Goal: Transaction & Acquisition: Purchase product/service

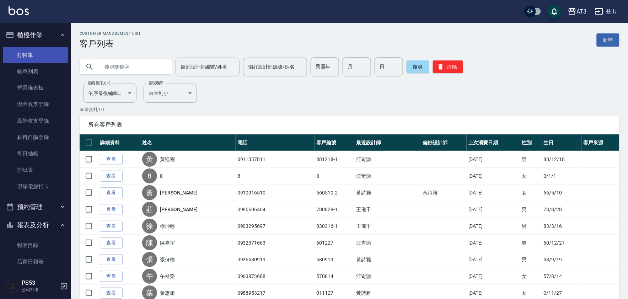
click at [23, 58] on link "打帳單" at bounding box center [35, 55] width 65 height 16
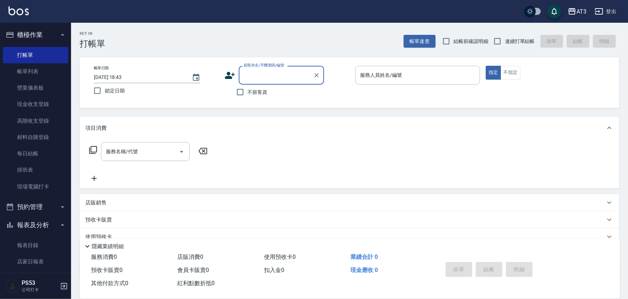
click at [231, 77] on icon at bounding box center [230, 75] width 10 height 7
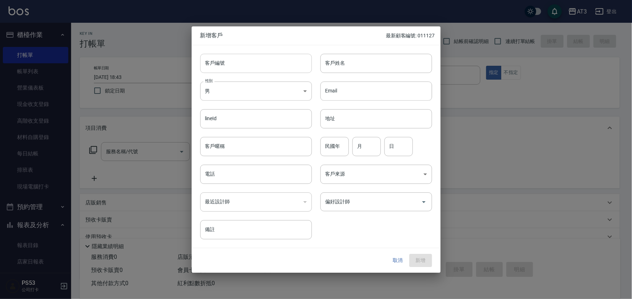
click at [267, 69] on input "客戶編號" at bounding box center [256, 63] width 112 height 19
type input "681101"
type input "莊小姐"
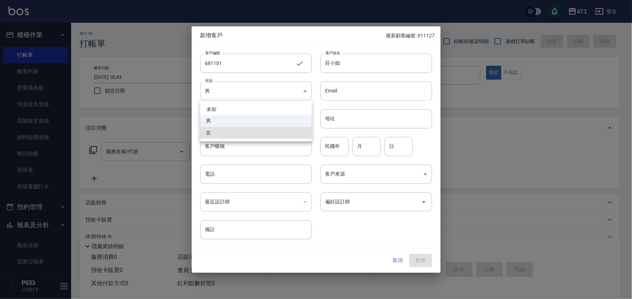
type input "FEMALE"
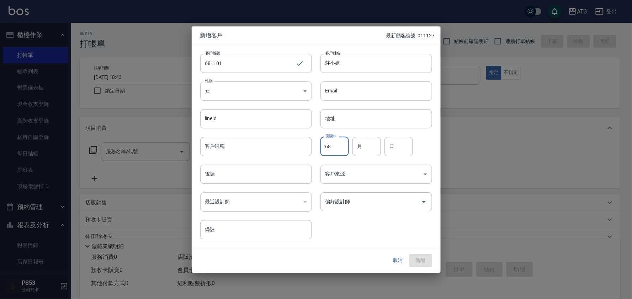
type input "68"
type input "11"
type input "01"
click at [207, 171] on div "電話 電話" at bounding box center [256, 174] width 112 height 19
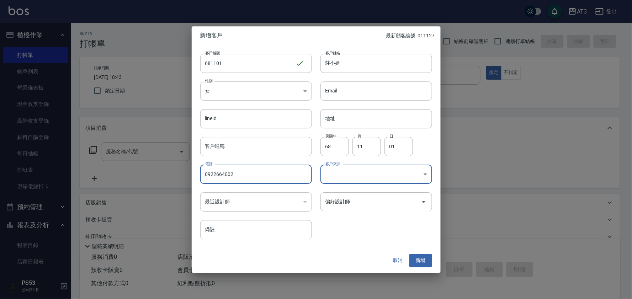
type input "0922664002"
click at [418, 259] on button "新增" at bounding box center [420, 260] width 23 height 13
drag, startPoint x: 242, startPoint y: 176, endPoint x: 210, endPoint y: 176, distance: 32.0
click at [192, 181] on div "電話 0922664002 電話" at bounding box center [252, 170] width 120 height 28
click at [400, 266] on button "取消" at bounding box center [397, 260] width 23 height 13
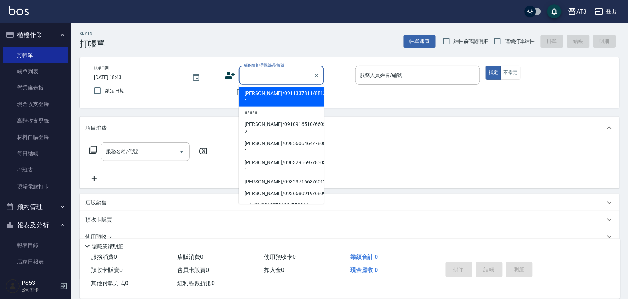
paste input "0922664002"
type input "0922664002"
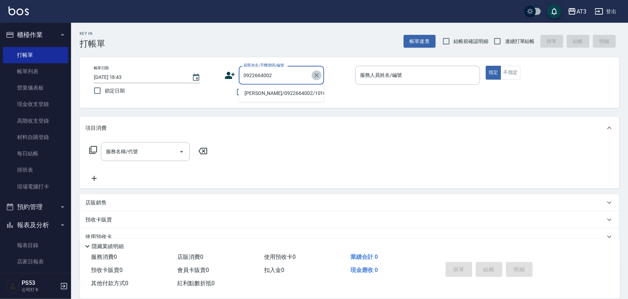
click at [318, 75] on icon "Clear" at bounding box center [316, 75] width 7 height 7
click at [228, 76] on icon at bounding box center [230, 75] width 10 height 7
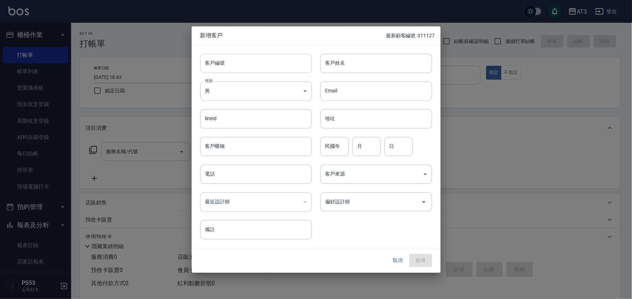
click at [240, 61] on input "客戶編號" at bounding box center [256, 63] width 112 height 19
type input "681101"
type input "莊小姐"
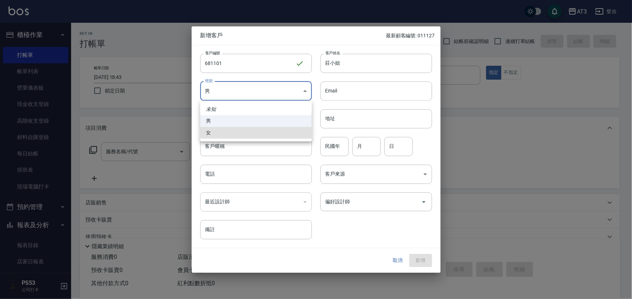
type input "FEMALE"
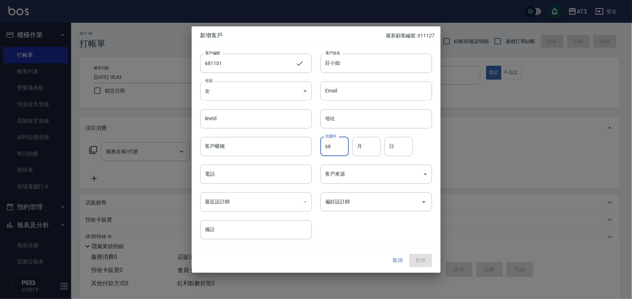
type input "68"
type input "11"
type input "01"
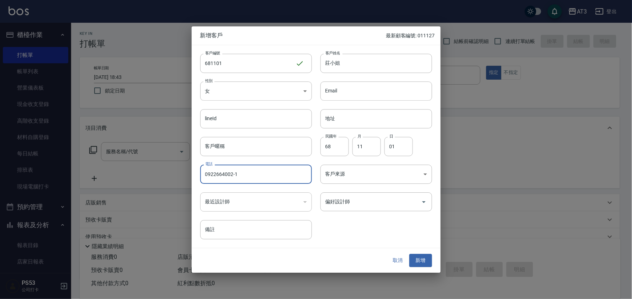
type input "0922664002-1"
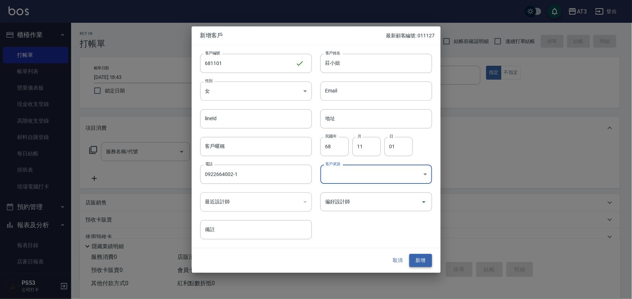
click at [413, 259] on button "新增" at bounding box center [420, 260] width 23 height 13
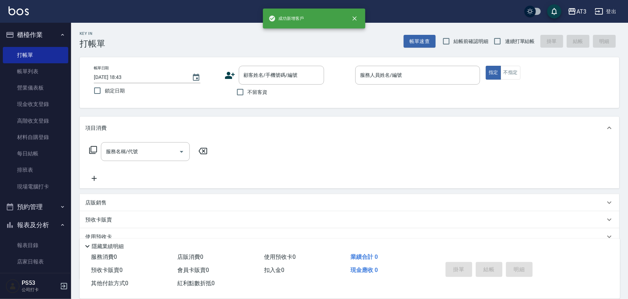
click at [227, 76] on icon at bounding box center [230, 75] width 10 height 7
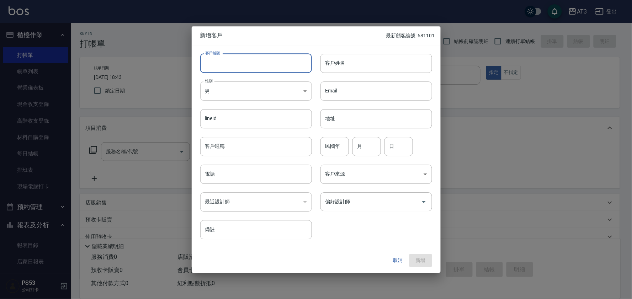
click at [227, 69] on input "客戶編號" at bounding box center [256, 63] width 112 height 19
type input "6"
type input "860408-1"
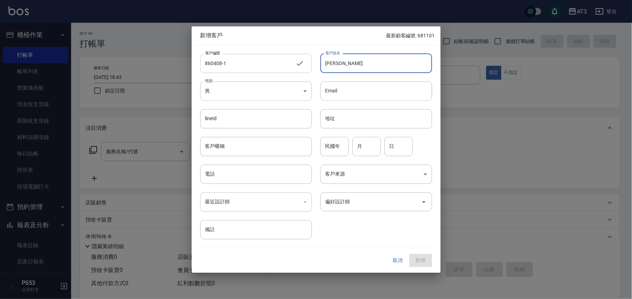
type input "楊宜螈"
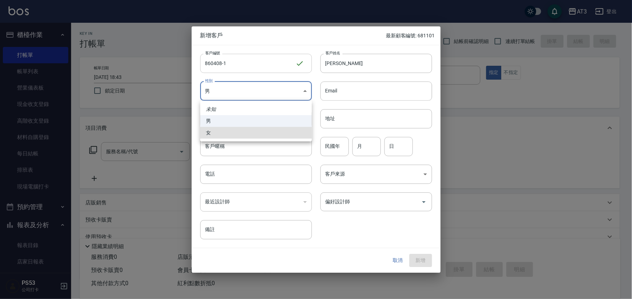
type input "FEMALE"
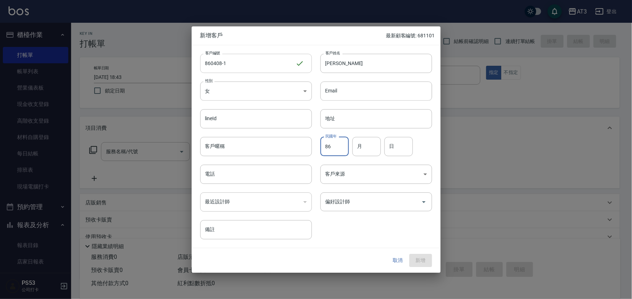
type input "86"
type input "04"
type input "08"
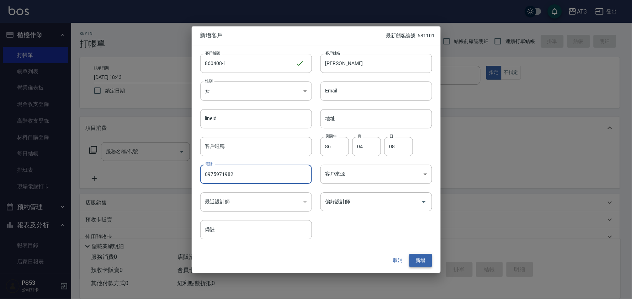
type input "0975971982"
click at [426, 258] on button "新增" at bounding box center [420, 260] width 23 height 13
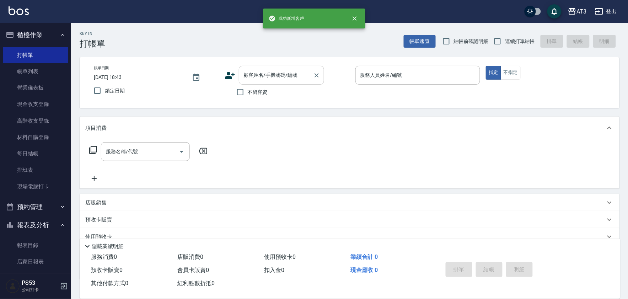
click at [271, 77] on div "顧客姓名/手機號碼/編號 顧客姓名/手機號碼/編號" at bounding box center [281, 75] width 85 height 19
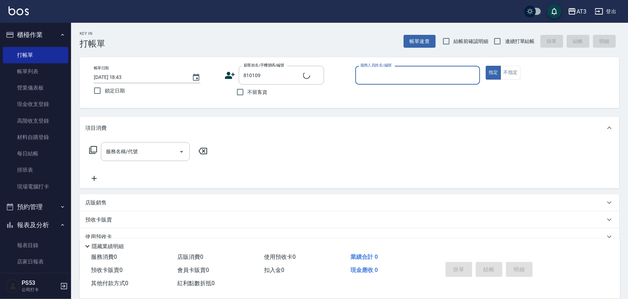
type input "羅怡雯/0966858308/810109"
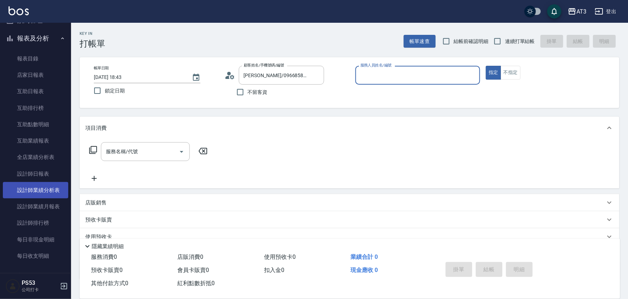
scroll to position [237, 0]
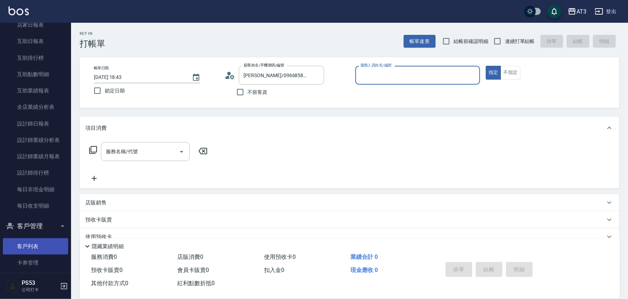
click at [40, 245] on link "客戶列表" at bounding box center [35, 246] width 65 height 16
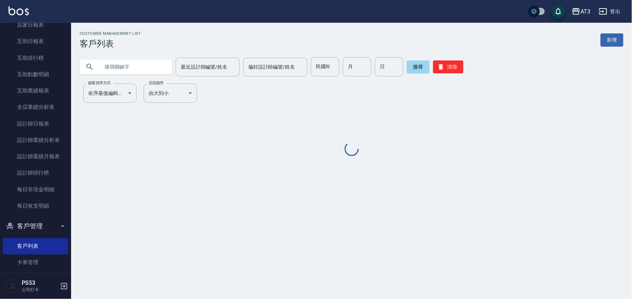
click at [149, 66] on input "text" at bounding box center [133, 66] width 67 height 19
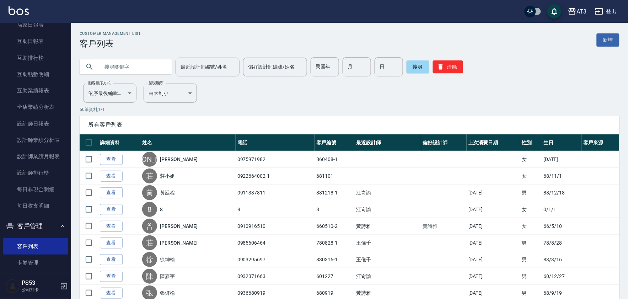
click at [102, 63] on input "text" at bounding box center [133, 66] width 67 height 19
click at [111, 67] on input "text" at bounding box center [133, 66] width 67 height 19
type input "810109"
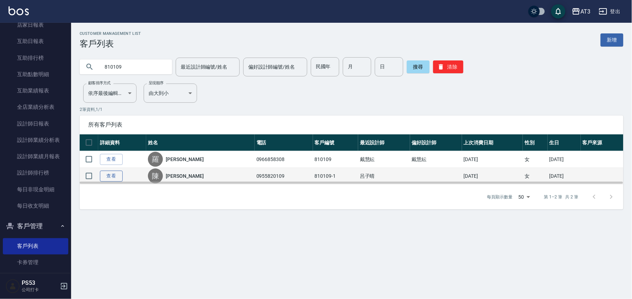
click at [114, 177] on link "查看" at bounding box center [111, 176] width 23 height 11
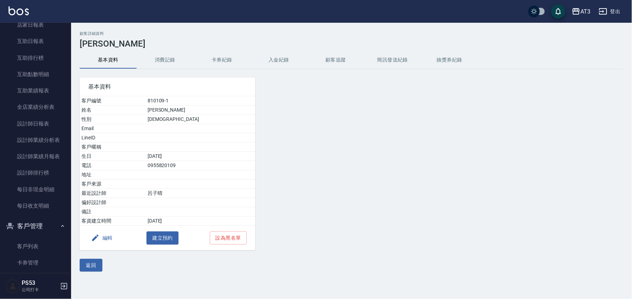
click at [170, 56] on button "消費記錄" at bounding box center [164, 60] width 57 height 17
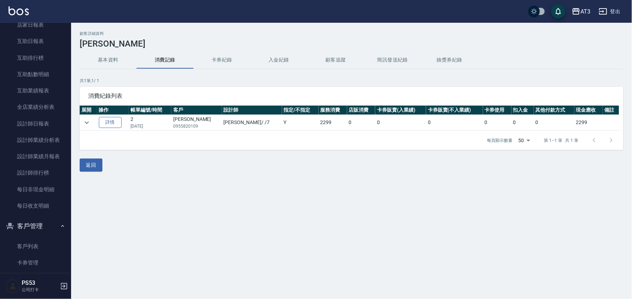
click at [105, 124] on link "詳情" at bounding box center [110, 122] width 23 height 11
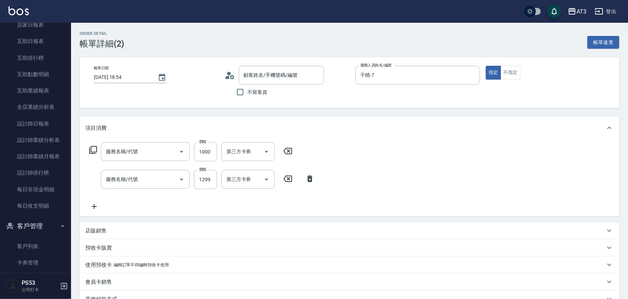
type input "2025/03/09 18:54"
type input "子晴-7"
type input "5G護髮/含洗髮(510)"
type input "設計染髮(404)"
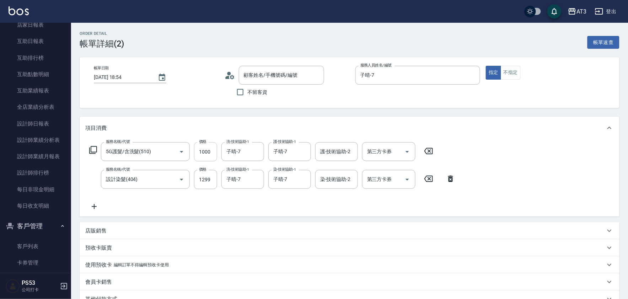
type input "[PERSON_NAME]/0955820109/810109-1"
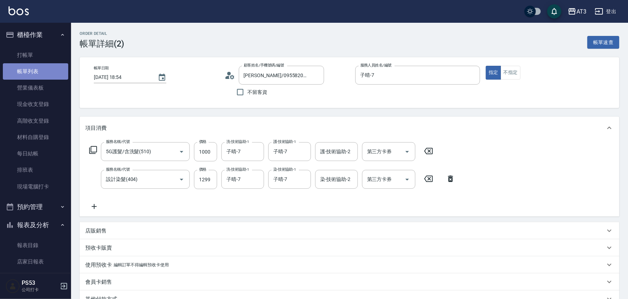
click at [38, 69] on link "帳單列表" at bounding box center [35, 71] width 65 height 16
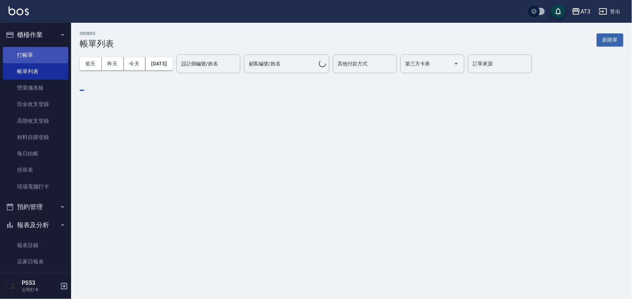
click at [23, 59] on link "打帳單" at bounding box center [35, 55] width 65 height 16
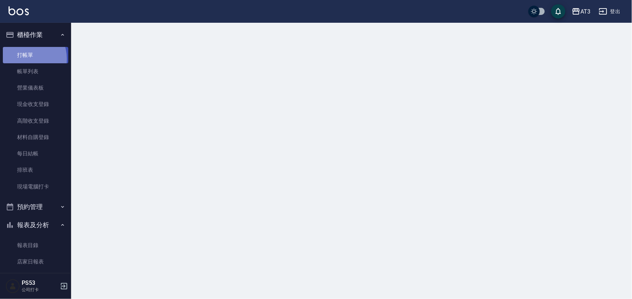
click at [23, 59] on link "打帳單" at bounding box center [35, 55] width 65 height 16
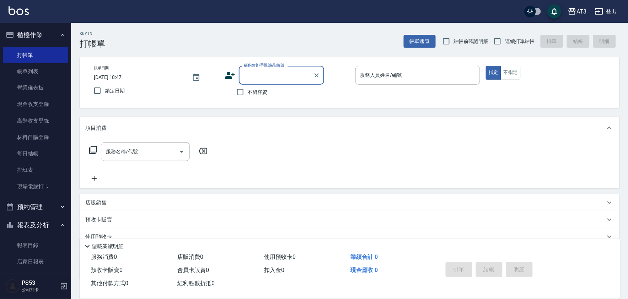
click at [252, 80] on input "顧客姓名/手機號碼/編號" at bounding box center [276, 75] width 68 height 12
click at [284, 91] on li "[PERSON_NAME]/0975971982/860408-1" at bounding box center [281, 96] width 85 height 19
type input "[PERSON_NAME]/0975971982/860408-1"
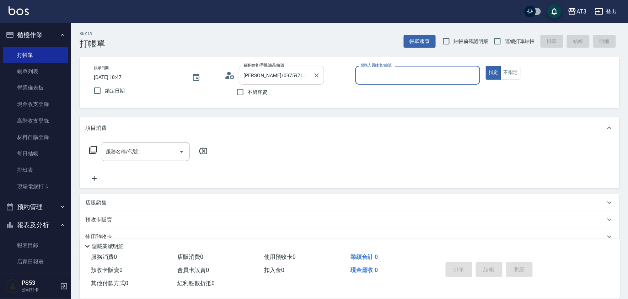
click at [285, 74] on input "[PERSON_NAME]/0975971982/860408-1" at bounding box center [276, 75] width 68 height 12
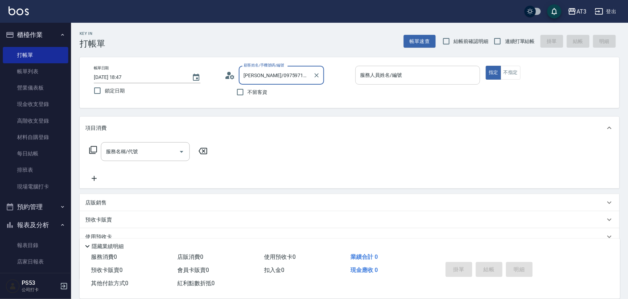
click at [368, 78] on input "服務人員姓名/編號" at bounding box center [418, 75] width 119 height 12
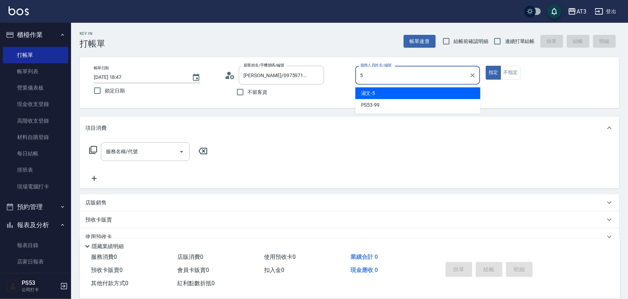
type input "5"
type button "true"
type input "淑文-5"
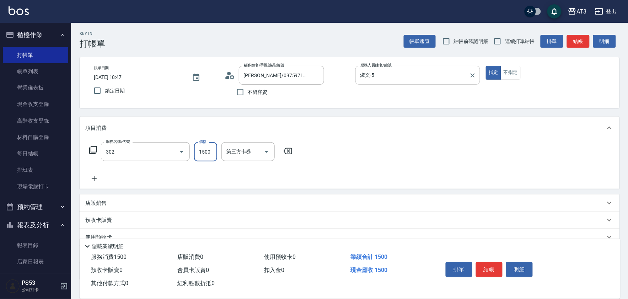
type input "設計燙髮(302)"
type input "1080"
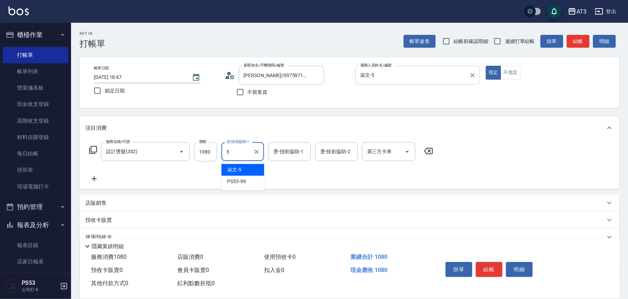
type input "淑文-5"
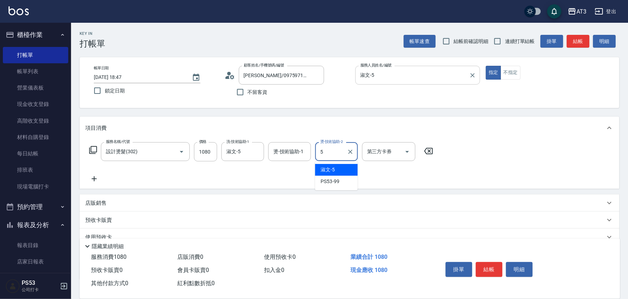
type input "淑文-5"
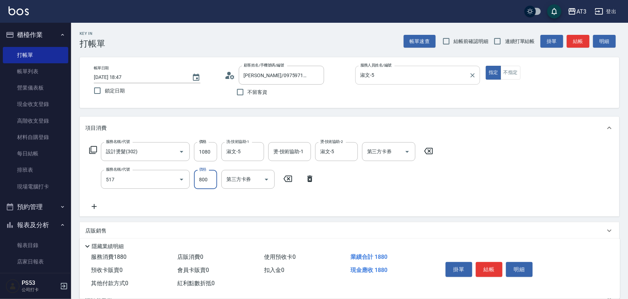
type input "C2花漾深層護髮/新(517)"
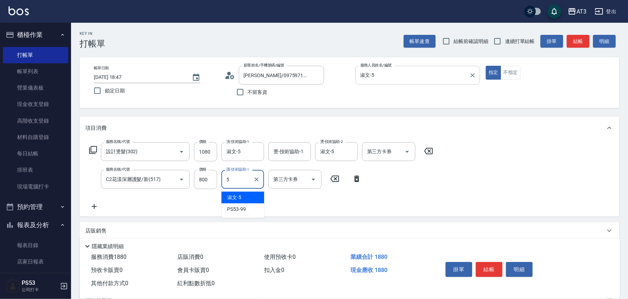
type input "淑文-5"
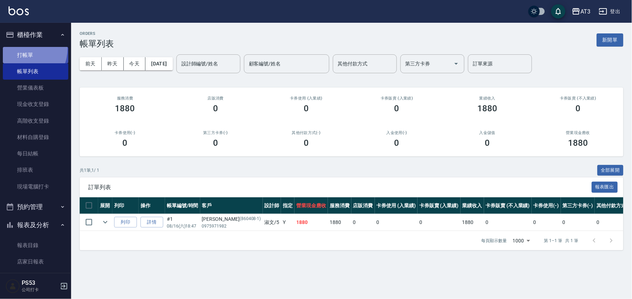
click at [21, 48] on link "打帳單" at bounding box center [35, 55] width 65 height 16
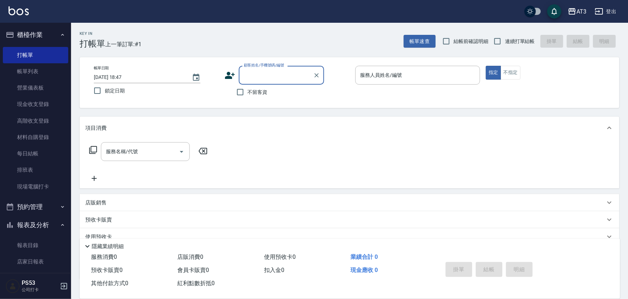
click at [232, 75] on icon at bounding box center [230, 75] width 11 height 11
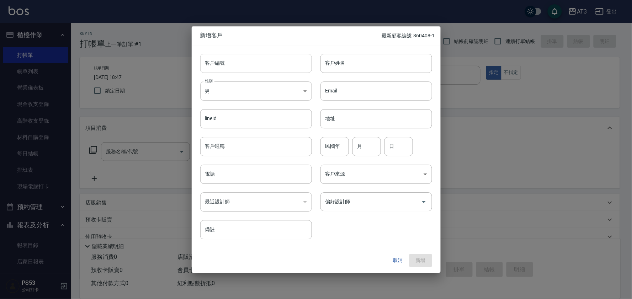
click at [242, 69] on input "客戶編號" at bounding box center [256, 63] width 112 height 19
type input "97"
type input "02"
click at [213, 65] on input "97" at bounding box center [247, 63] width 95 height 19
type input "970217"
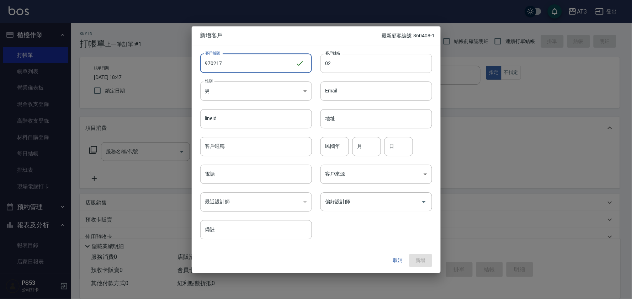
click at [328, 69] on input "02" at bounding box center [376, 63] width 112 height 19
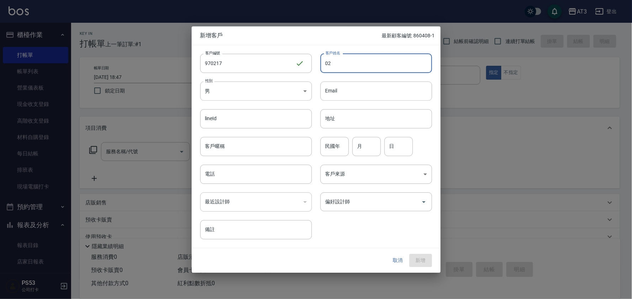
click at [334, 65] on input "02" at bounding box center [376, 63] width 112 height 19
type input "吳庚琦"
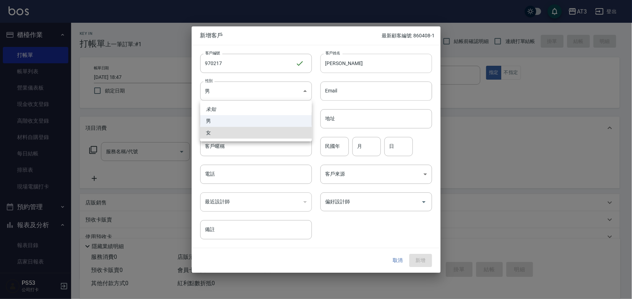
type input "FEMALE"
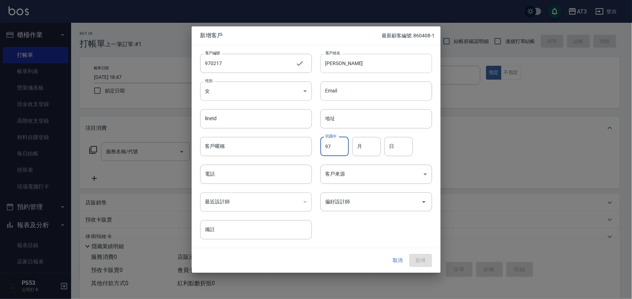
type input "97"
type input "02"
click at [405, 147] on input "07" at bounding box center [398, 146] width 28 height 19
type input "17"
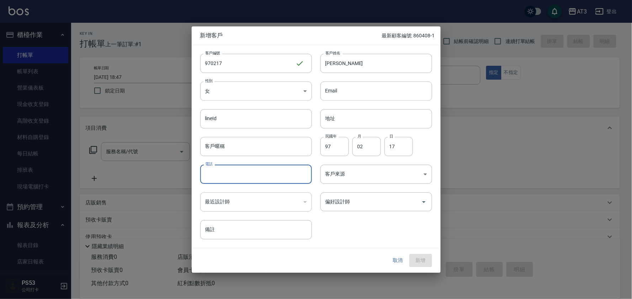
click at [253, 178] on input "電話" at bounding box center [256, 174] width 112 height 19
type input "0910651883"
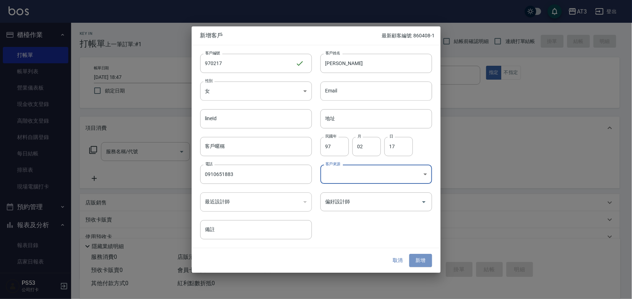
click at [419, 261] on button "新增" at bounding box center [420, 260] width 23 height 13
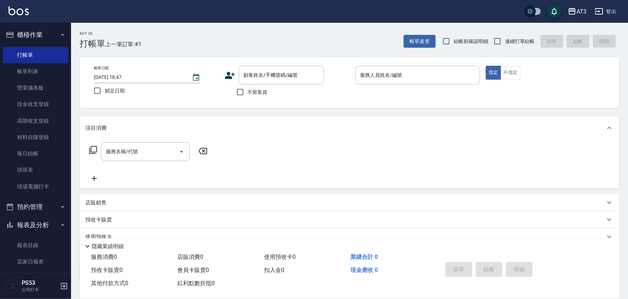
click at [232, 75] on icon at bounding box center [230, 75] width 11 height 11
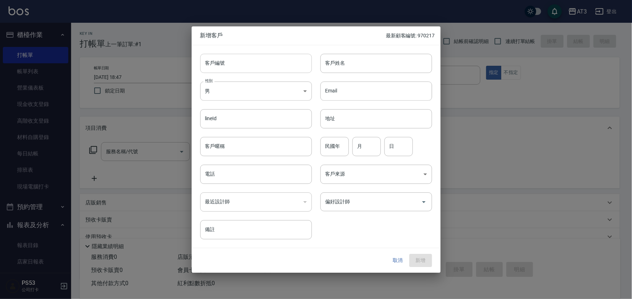
click at [232, 66] on input "客戶編號" at bounding box center [256, 63] width 112 height 19
type input "610303"
type input "鬼"
type input "桂寶瑄"
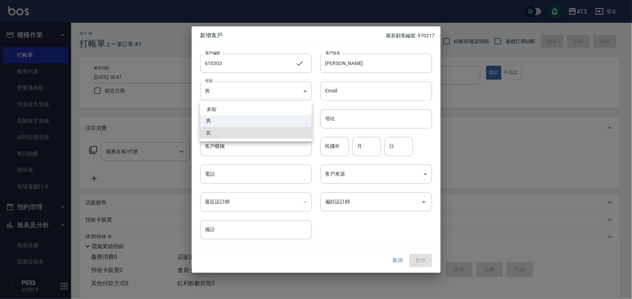
type input "FEMALE"
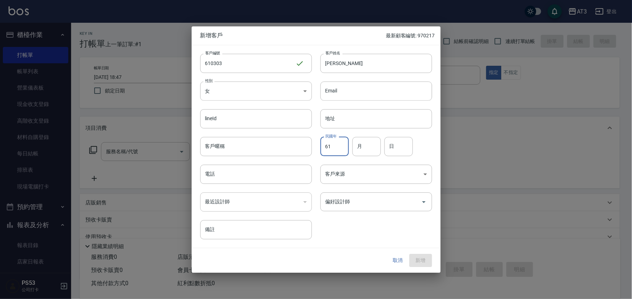
type input "61"
type input "03"
type input "13"
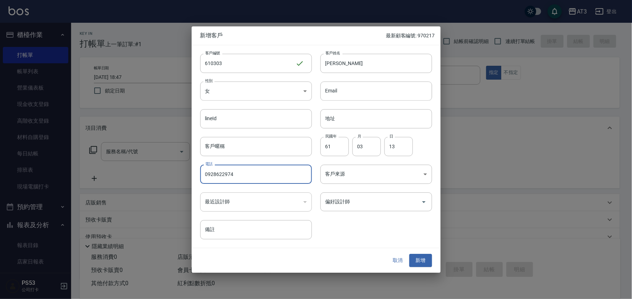
type input "0928622974"
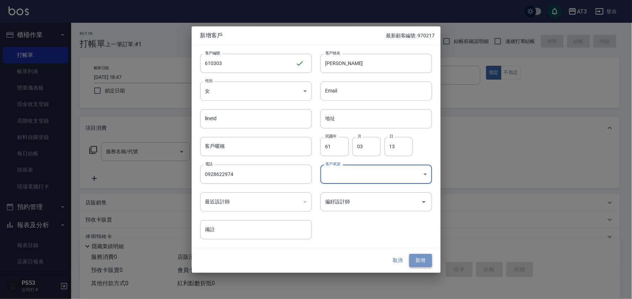
click at [419, 259] on button "新增" at bounding box center [420, 260] width 23 height 13
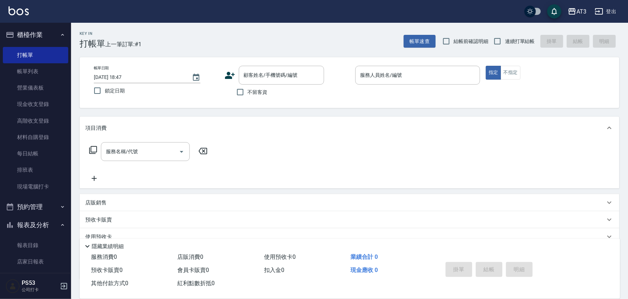
click at [229, 75] on icon at bounding box center [230, 75] width 11 height 11
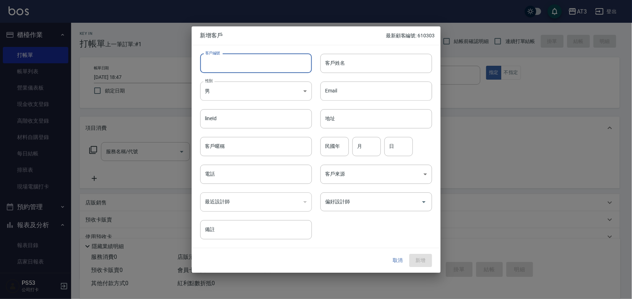
click at [215, 69] on input "客戶編號" at bounding box center [256, 63] width 112 height 19
type input "951010-1"
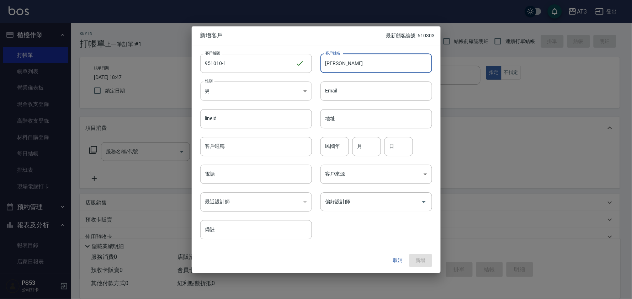
type input "田乃心"
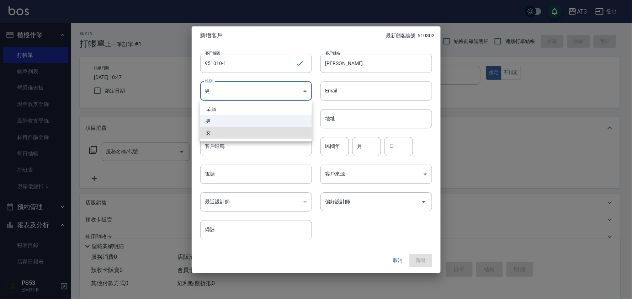
type input "FEMALE"
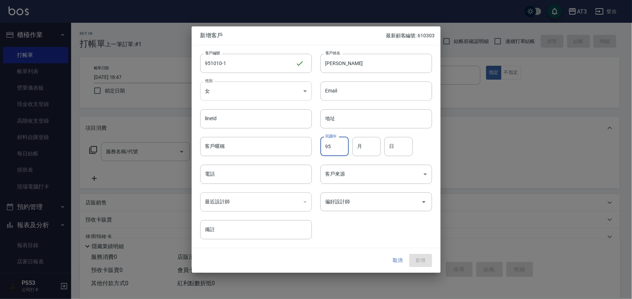
type input "95"
type input "10"
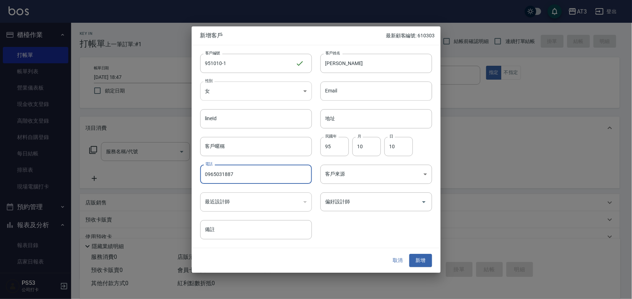
type input "0965031887"
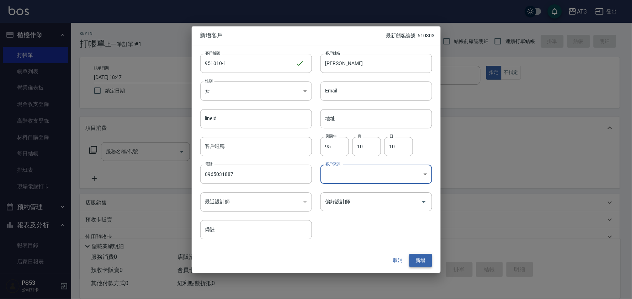
click at [414, 260] on button "新增" at bounding box center [420, 260] width 23 height 13
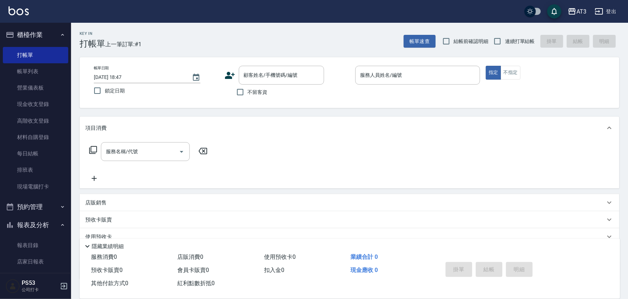
click at [226, 76] on icon at bounding box center [230, 75] width 11 height 11
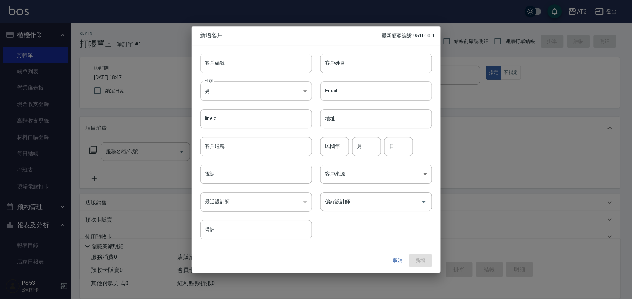
click at [229, 66] on input "客戶編號" at bounding box center [256, 63] width 112 height 19
type input "860913"
type input "李珈萱"
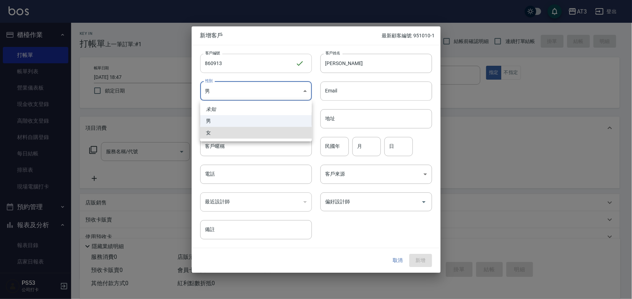
type input "FEMALE"
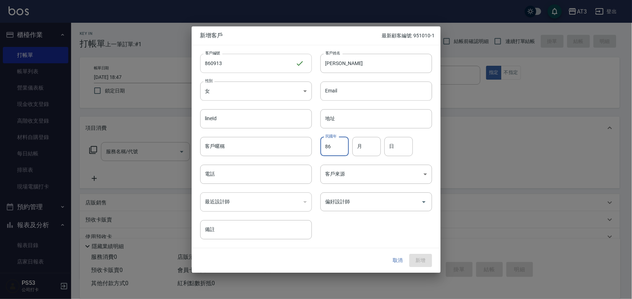
type input "86"
type input "09"
type input "13"
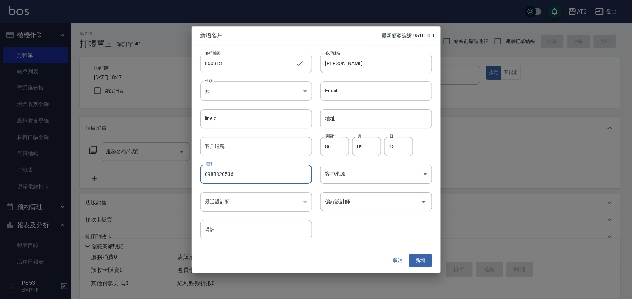
type input "0988820536"
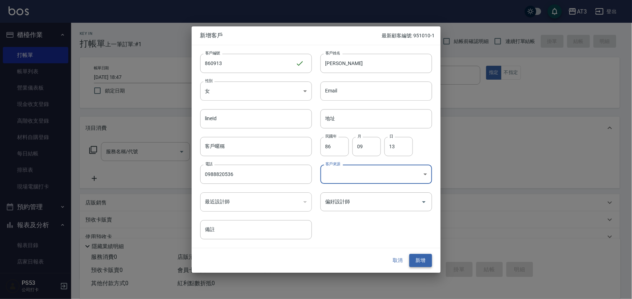
click at [421, 263] on button "新增" at bounding box center [420, 260] width 23 height 13
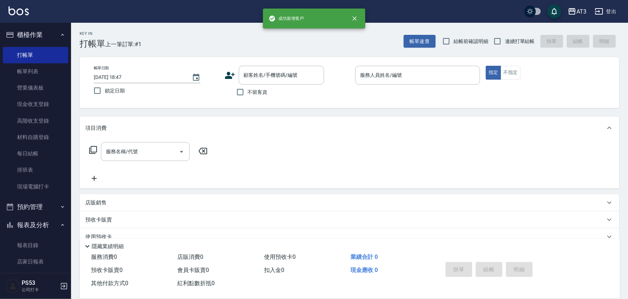
click at [227, 77] on icon at bounding box center [230, 75] width 10 height 7
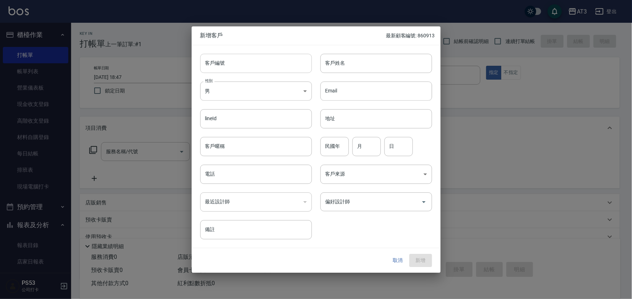
click at [227, 71] on input "客戶編號" at bounding box center [256, 63] width 112 height 19
type input "960307-3"
type input "曾靖儒"
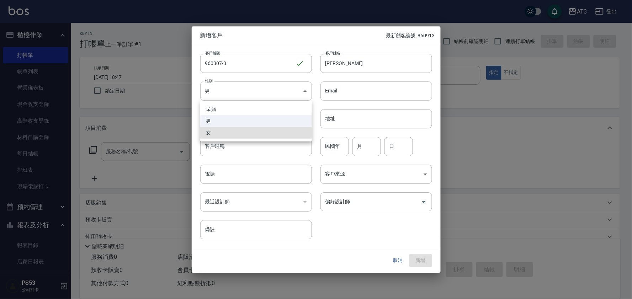
type input "FEMALE"
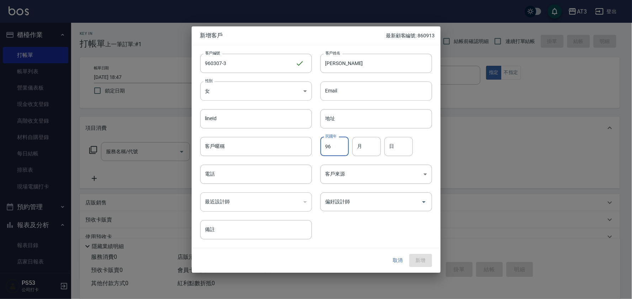
type input "96"
type input "03"
type input "07"
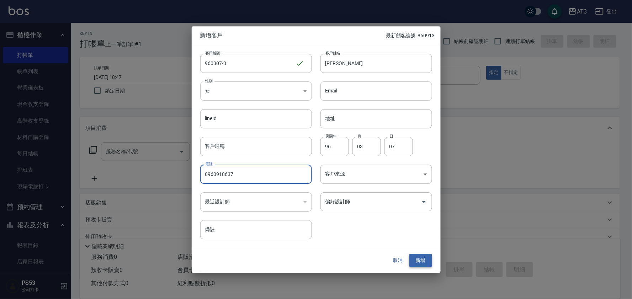
type input "0960918637"
click at [418, 261] on button "新增" at bounding box center [420, 260] width 23 height 13
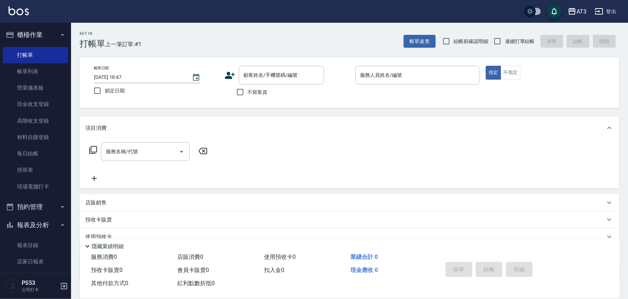
click at [232, 75] on icon at bounding box center [230, 75] width 10 height 7
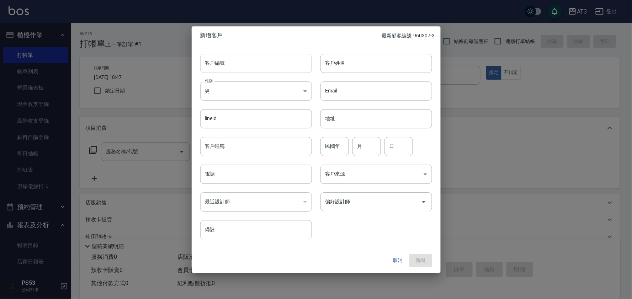
click at [230, 65] on input "客戶編號" at bounding box center [256, 63] width 112 height 19
type input "960708"
type input "楊善崴"
type input "96"
type input "07"
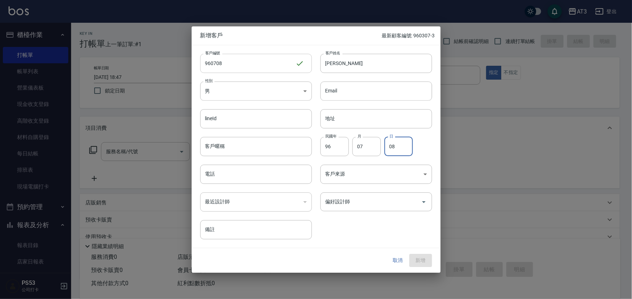
type input "08"
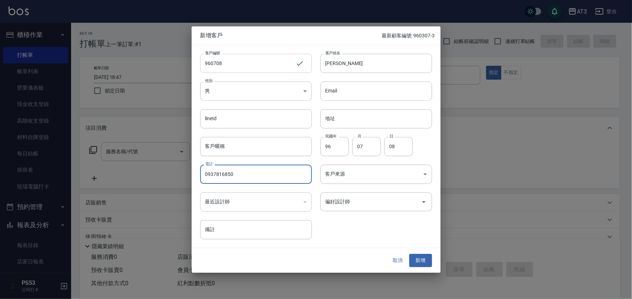
type input "0937816850"
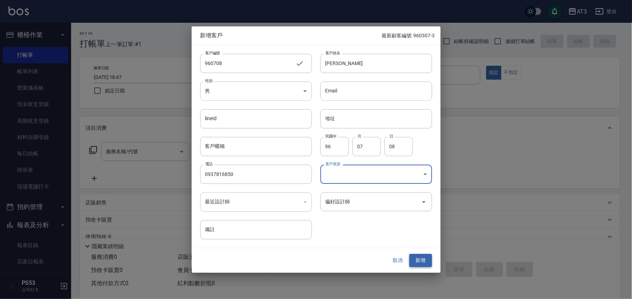
click at [424, 262] on button "新增" at bounding box center [420, 260] width 23 height 13
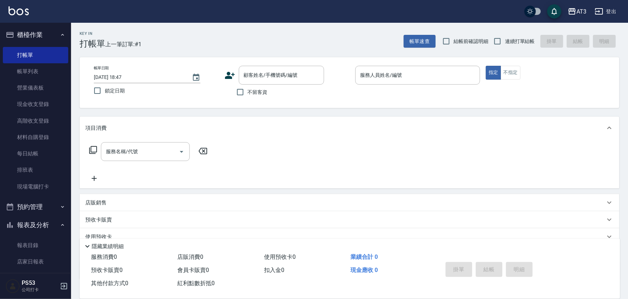
click at [230, 77] on icon at bounding box center [230, 75] width 10 height 7
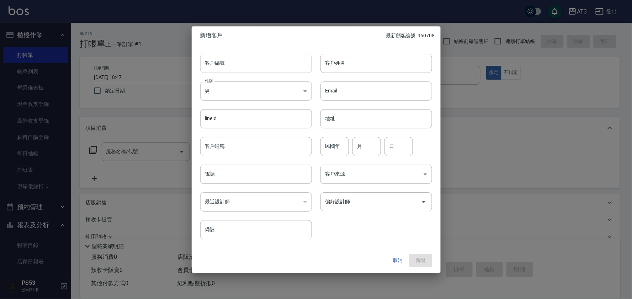
click at [236, 69] on input "客戶編號" at bounding box center [256, 63] width 112 height 19
type input "960424-1"
type input "黃柏睿"
type input "96"
type input "04"
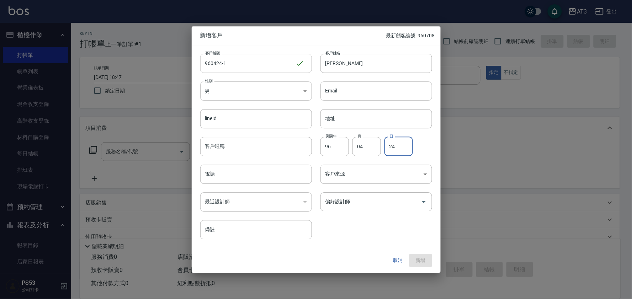
type input "24"
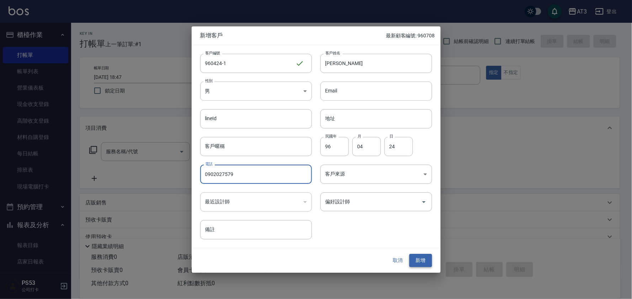
type input "0902027579"
click at [427, 256] on button "新增" at bounding box center [420, 260] width 23 height 13
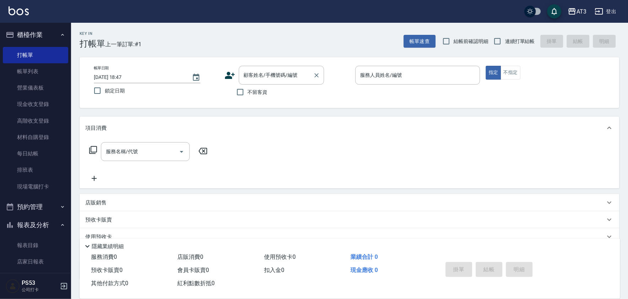
click at [264, 74] on div "顧客姓名/手機號碼/編號 顧客姓名/手機號碼/編號" at bounding box center [281, 75] width 85 height 19
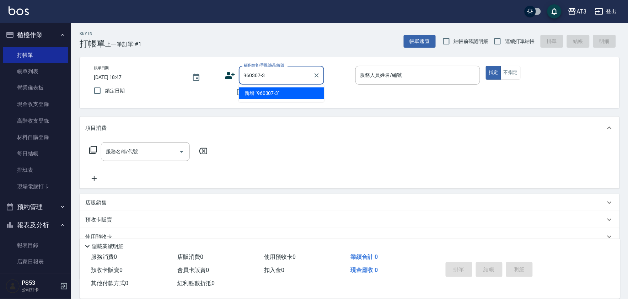
type input "960307-3"
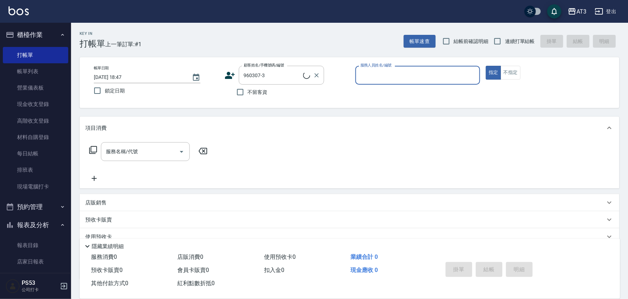
type input "7"
type input "[PERSON_NAME]/0960918637/960307-3"
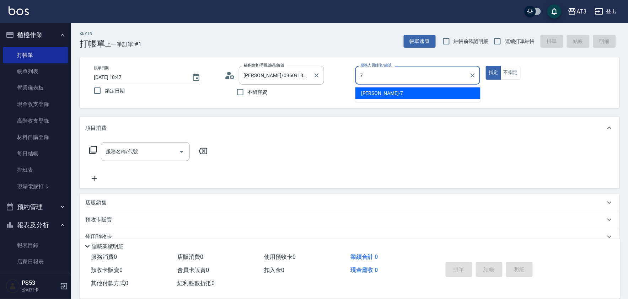
type input "7"
type button "true"
type input "子晴-7"
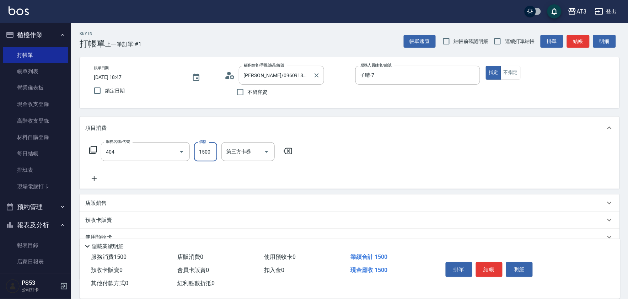
type input "設計染髮(404)"
type input "1099"
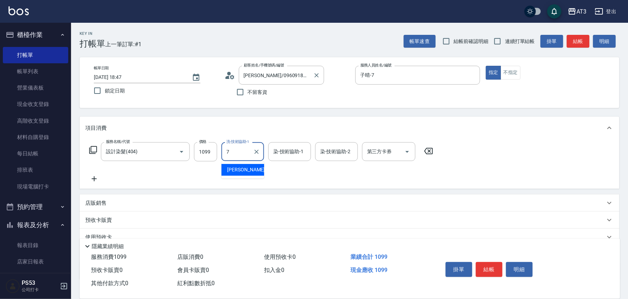
type input "子晴-7"
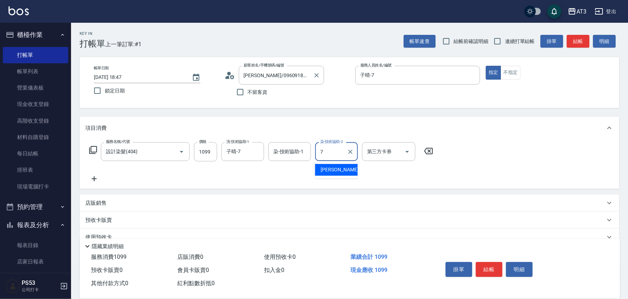
type input "子晴-7"
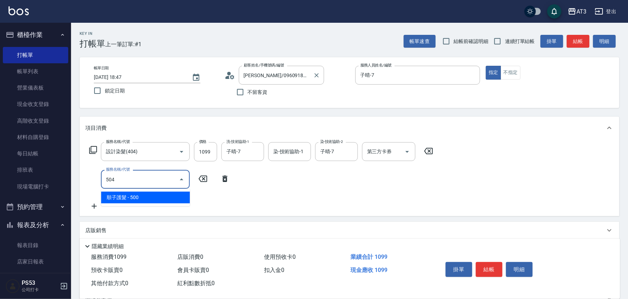
type input "順子護髮(504)"
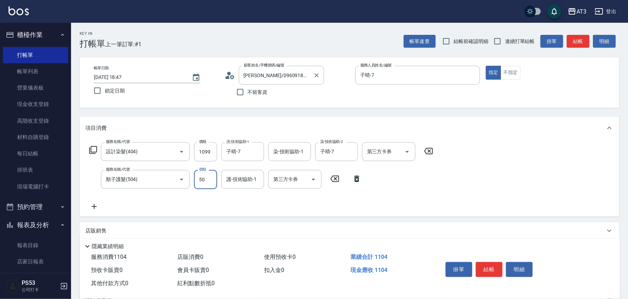
type input "500"
type input "子晴-7"
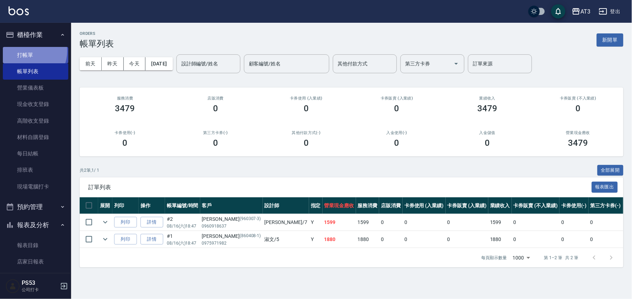
click at [27, 51] on link "打帳單" at bounding box center [35, 55] width 65 height 16
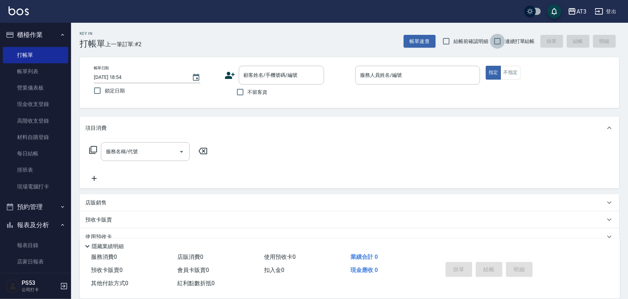
click at [493, 43] on input "連續打單結帳" at bounding box center [497, 41] width 15 height 15
checkbox input "true"
click at [253, 76] on input "顧客姓名/手機號碼/編號" at bounding box center [276, 75] width 68 height 12
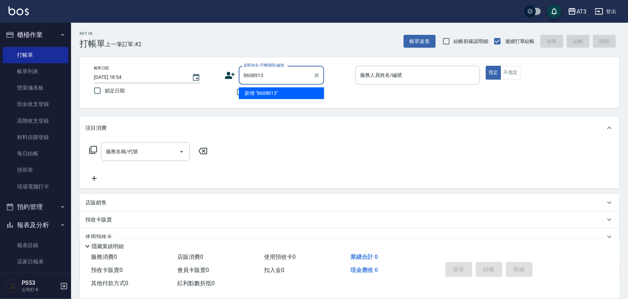
type input "8608913"
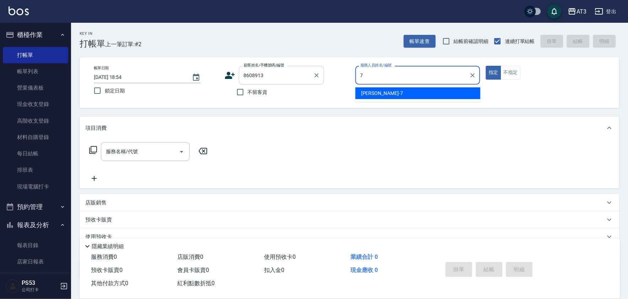
type input "7"
type button "true"
type input "子晴-7"
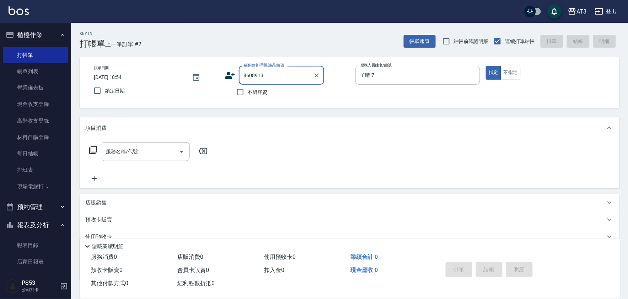
click at [265, 74] on input "8608913" at bounding box center [276, 75] width 68 height 12
type input "[PERSON_NAME]/0988820536/860913"
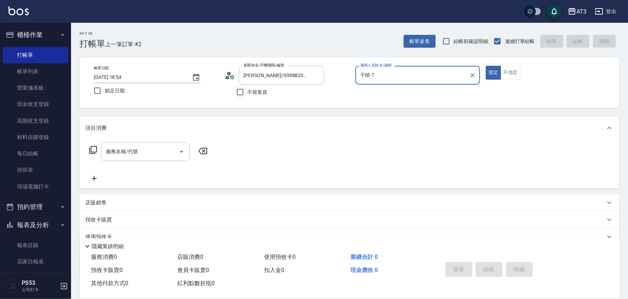
click at [486, 66] on button "指定" at bounding box center [493, 73] width 15 height 14
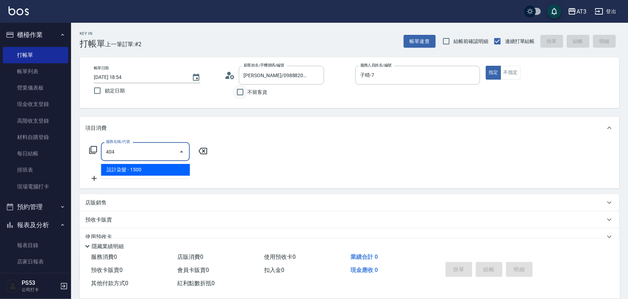
type input "設計染髮(404)"
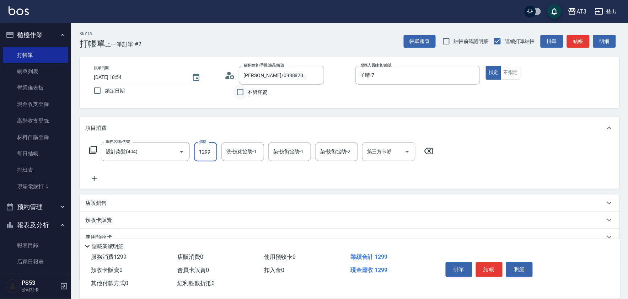
type input "1299"
type input "子晴-7"
type input "詩雅-6"
type input "子晴-7"
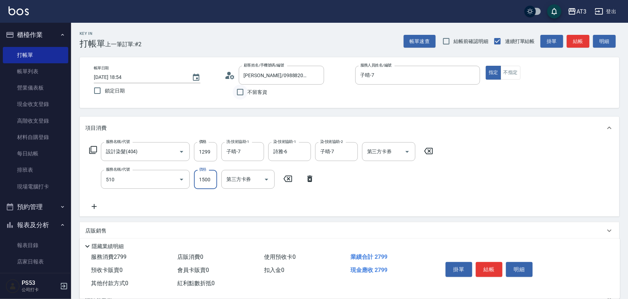
type input "5G護髮/含洗髮(510)"
click at [203, 178] on input "1500" at bounding box center [205, 179] width 23 height 19
type input "1000"
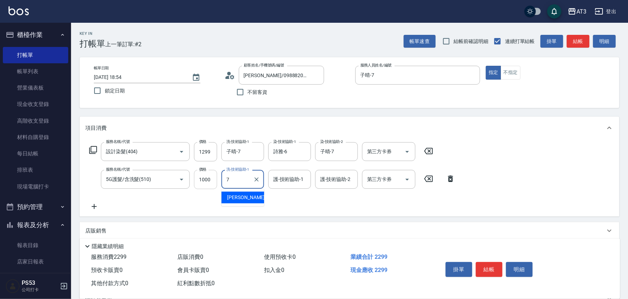
type input "子晴-7"
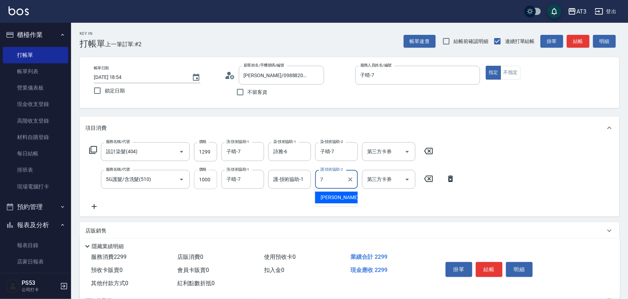
type input "子晴-7"
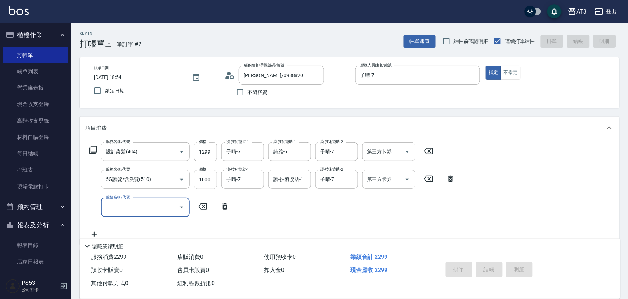
type input "2025/08/16 18:55"
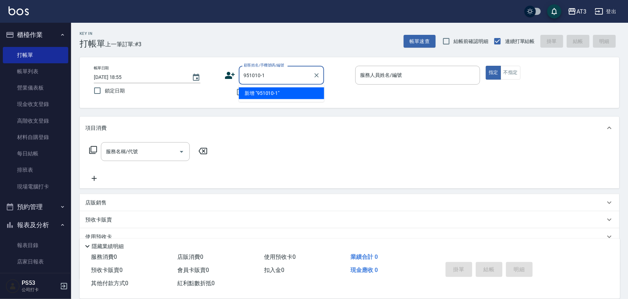
type input "951010-1"
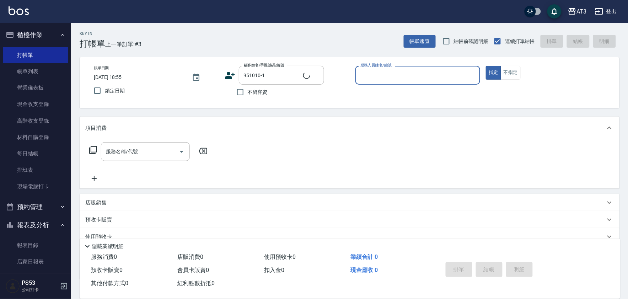
type input "7"
type input "[PERSON_NAME]/0965031887/951010-1"
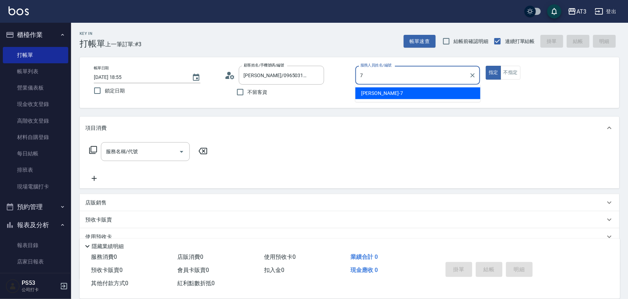
type input "子晴-7"
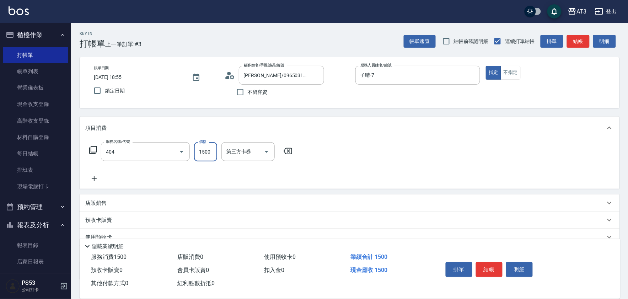
type input "設計染髮(404)"
type input "1099"
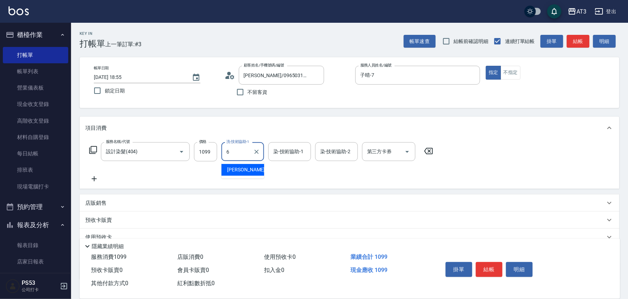
type input "詩雅-6"
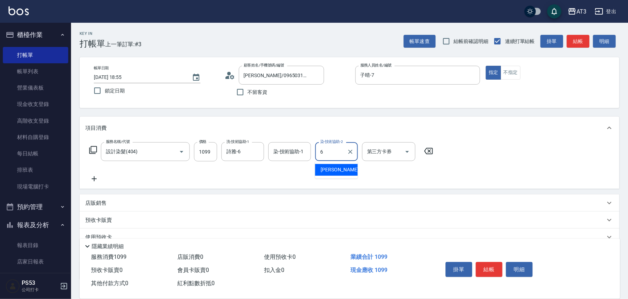
type input "詩雅-6"
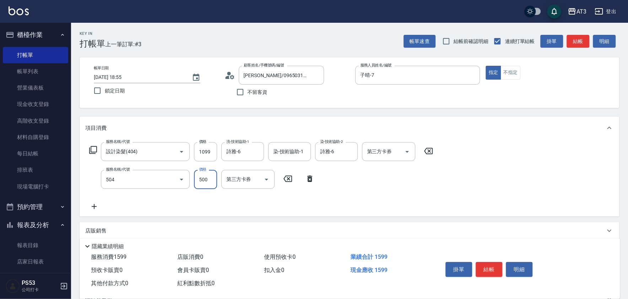
type input "順子護髮(504)"
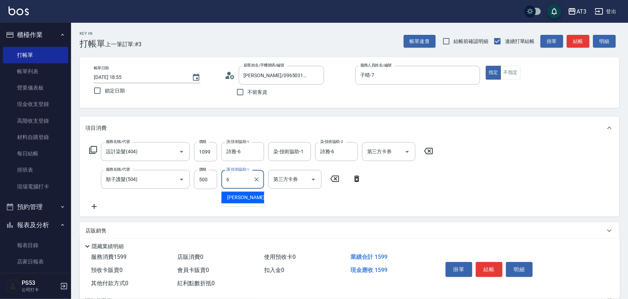
type input "詩雅-6"
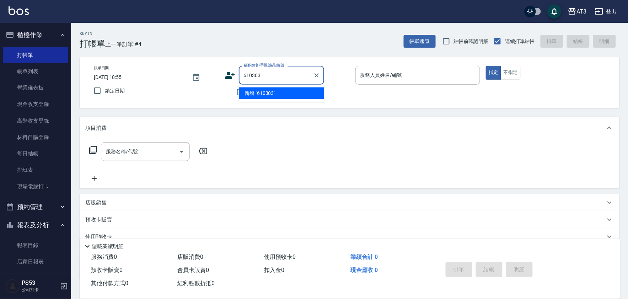
type input "610303"
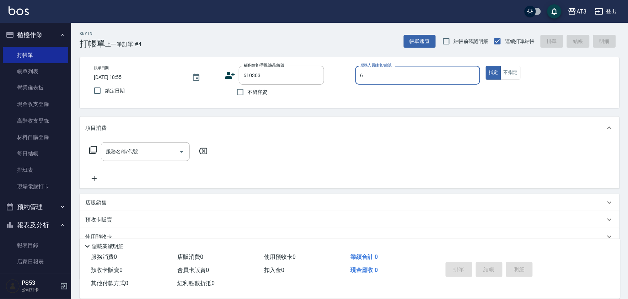
type input "6"
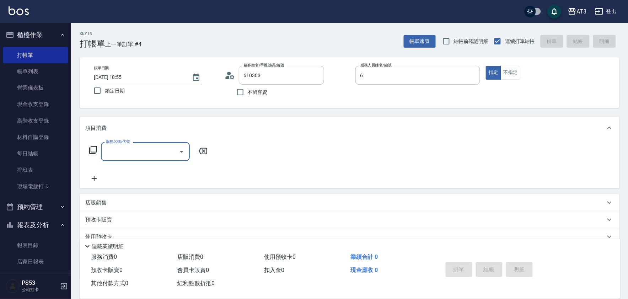
type input "[PERSON_NAME]/0928622974/610303"
type input "詩雅-6"
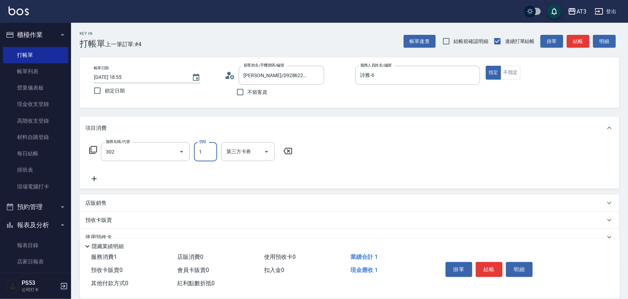
type input "設計燙髮(302)"
type input "1099"
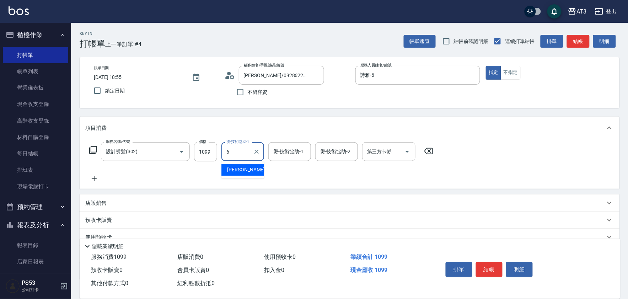
type input "詩雅-6"
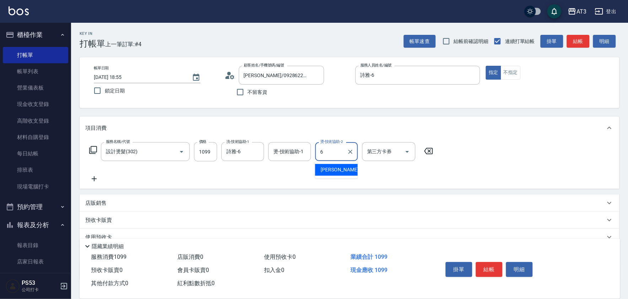
type input "詩雅-6"
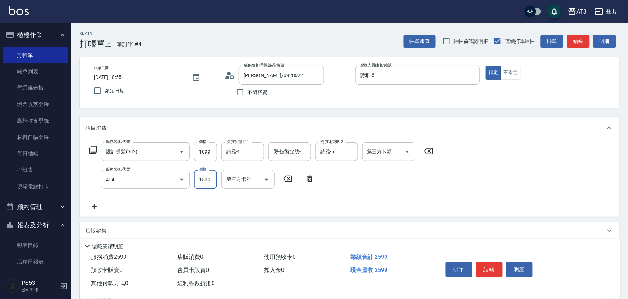
type input "設計染髮(404)"
type input "1099"
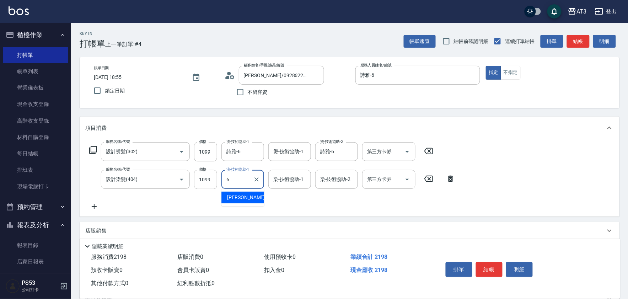
type input "詩雅-6"
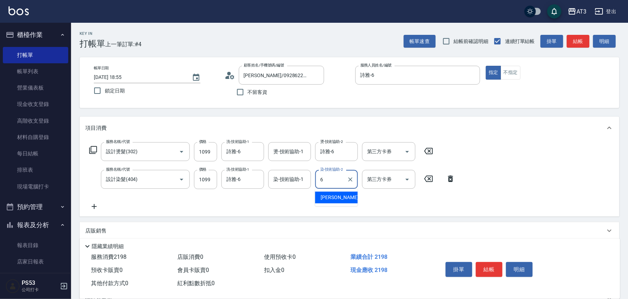
type input "詩雅-6"
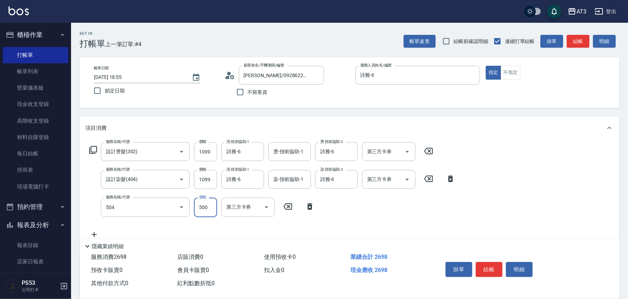
type input "順子護髮(504)"
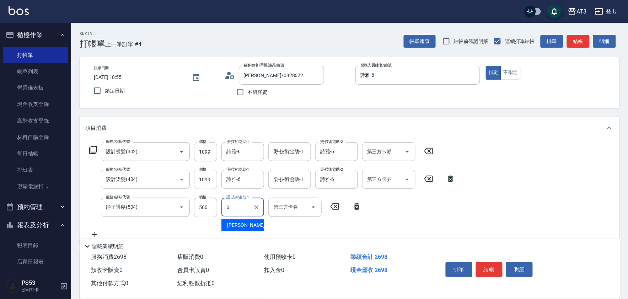
type input "詩雅-6"
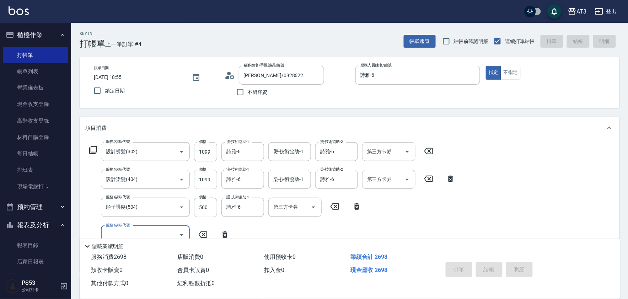
type input "[DATE] 18:56"
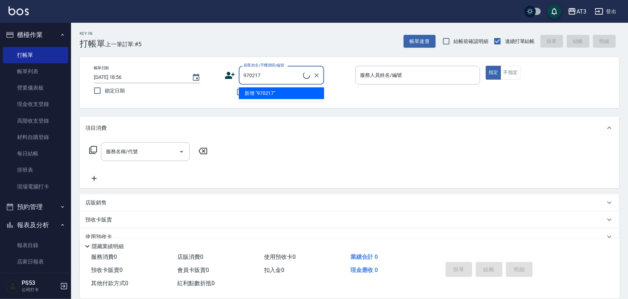
type input "[PERSON_NAME]/0910651883/970217"
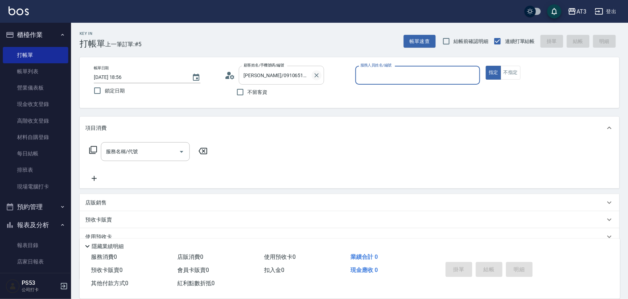
click at [316, 73] on icon "Clear" at bounding box center [316, 75] width 7 height 7
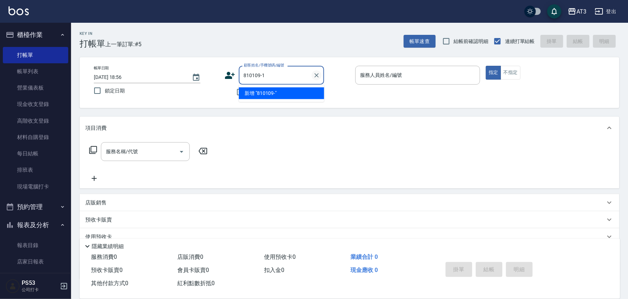
type input "810109-1"
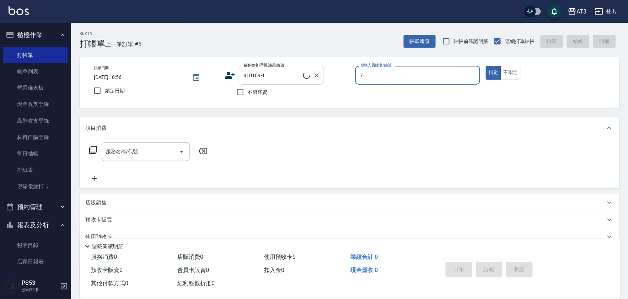
type input "7"
type input "[PERSON_NAME]/0955820109/810109-1"
type input "子晴-7"
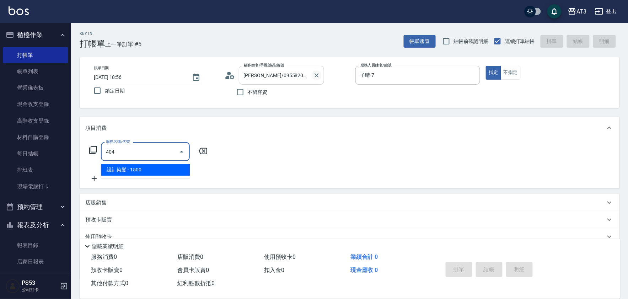
type input "設計染髮(404)"
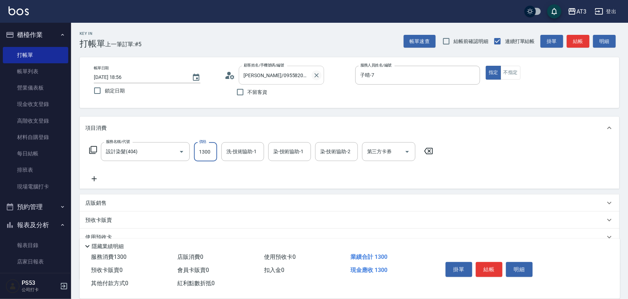
type input "1300"
type input "子晴-7"
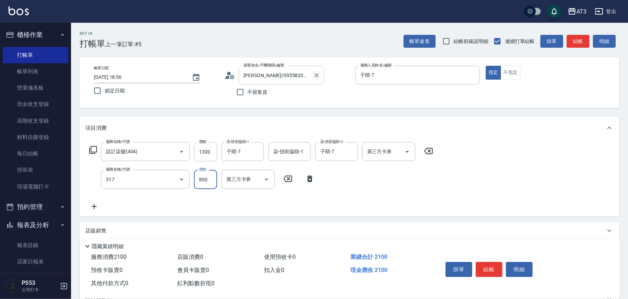
type input "C2花漾深層護髮/新(517)"
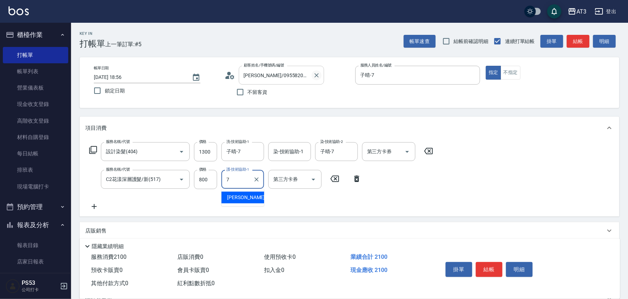
type input "子晴-7"
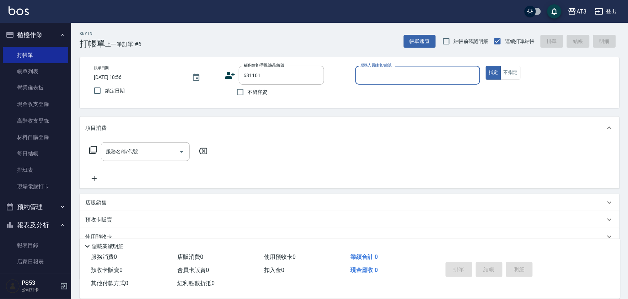
type input "莊小姐/0922664002-1/681101"
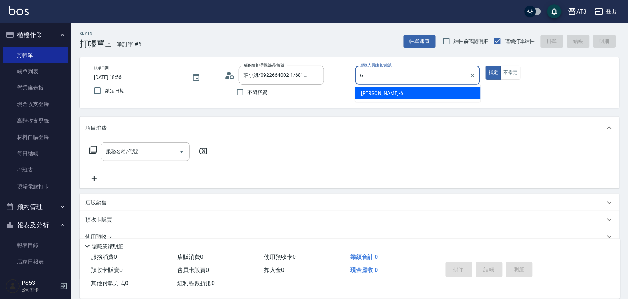
type input "6"
type button "true"
type input "詩雅-6"
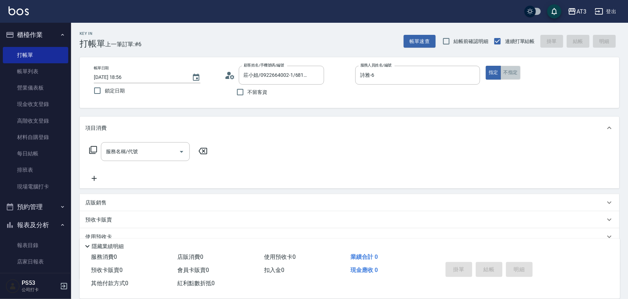
click at [513, 73] on button "不指定" at bounding box center [511, 73] width 20 height 14
click at [133, 155] on div "服務名稱/代號 服務名稱/代號" at bounding box center [145, 151] width 89 height 19
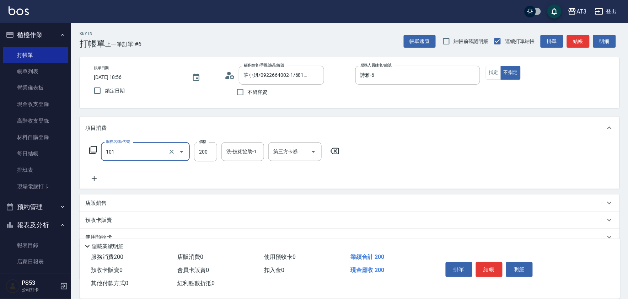
type input "洗髮(101)"
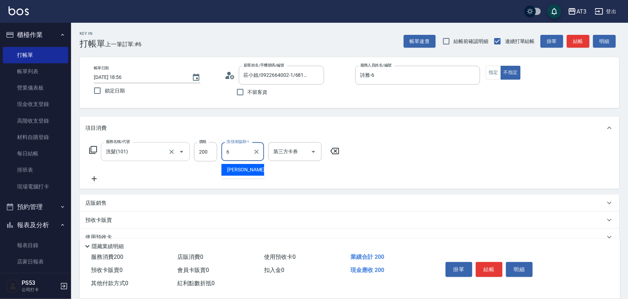
type input "詩雅-6"
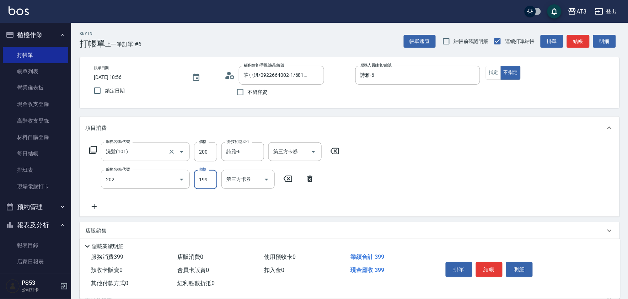
type input "不指定單剪(202)"
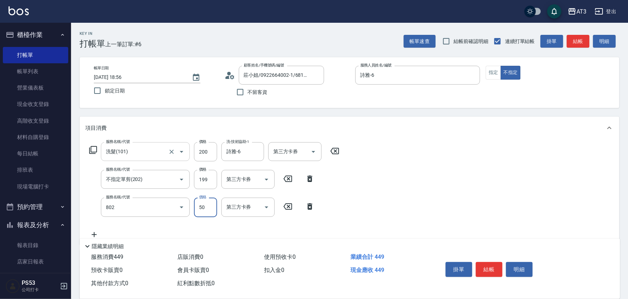
type input "潤絲/加精油(802)"
type input "50"
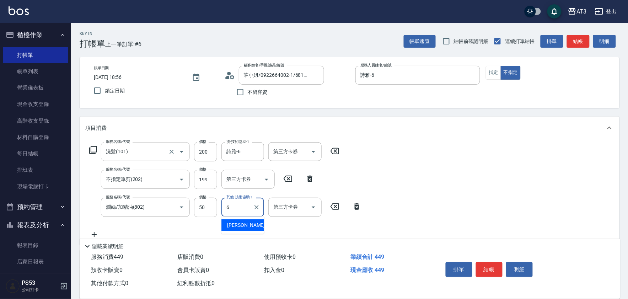
type input "詩雅-6"
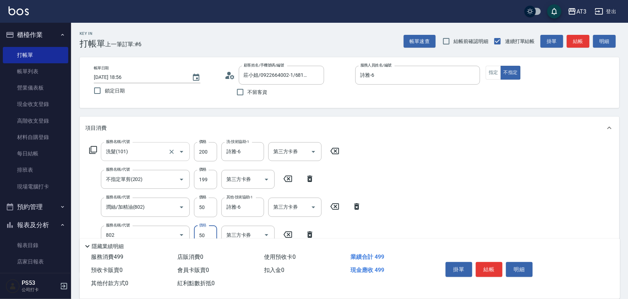
type input "潤絲/加精油(802)"
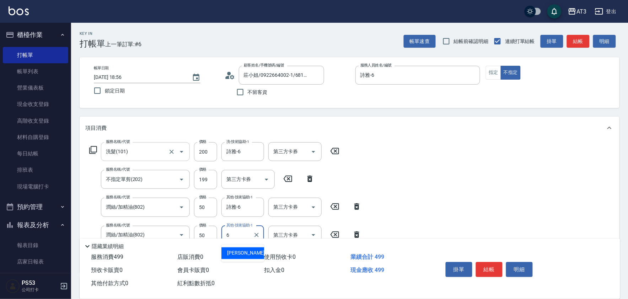
type input "詩雅-6"
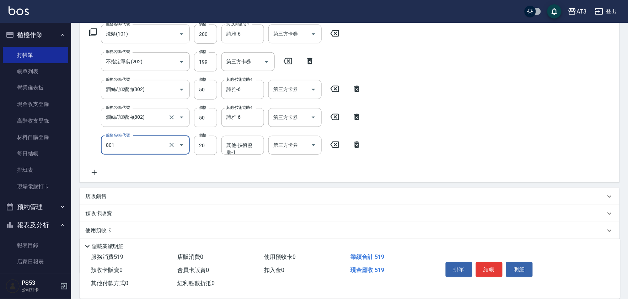
scroll to position [118, 0]
type input "潤絲(801)"
type input "5"
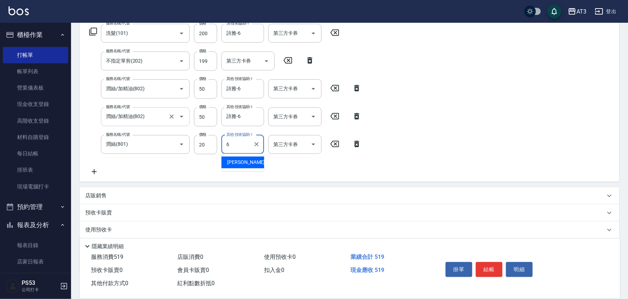
type input "詩雅-6"
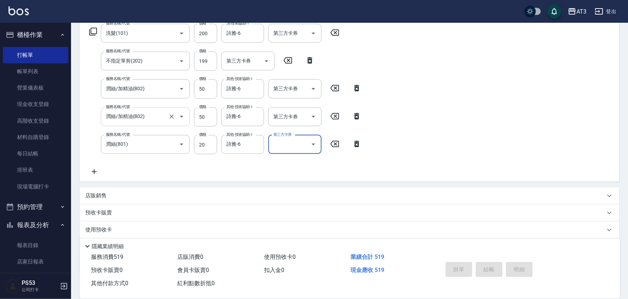
type input "[DATE] 18:59"
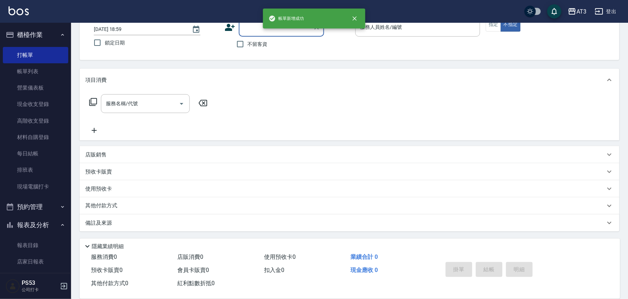
scroll to position [0, 0]
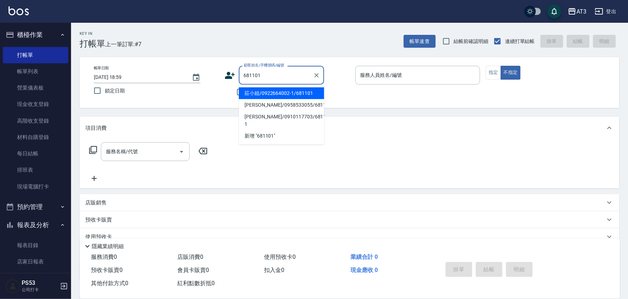
type input "莊小姐/0922664002-1/681101"
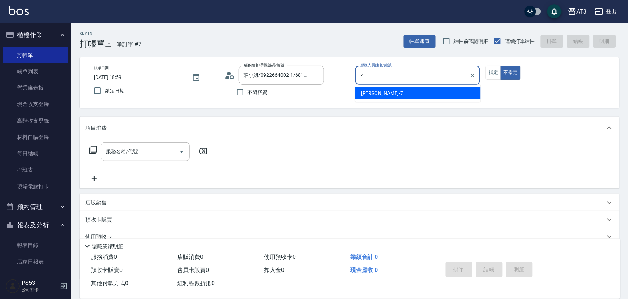
type input "7"
type button "false"
type input "子晴-7"
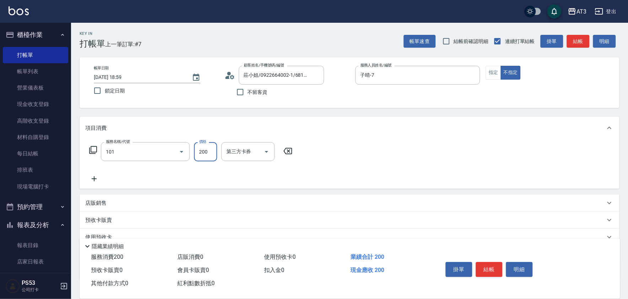
type input "洗髮(101)"
type input "[PERSON_NAME]-21"
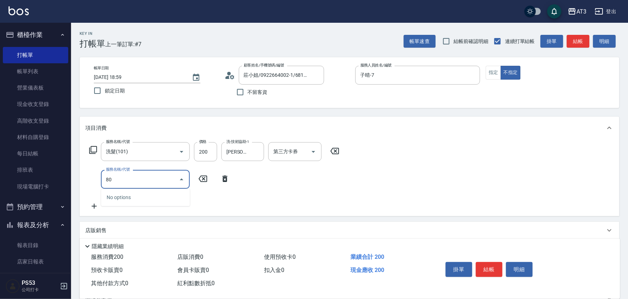
type input "8"
type input "不指定單剪(202)"
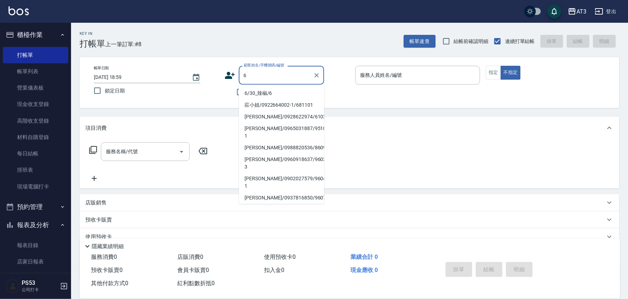
type input "6/30_辣椒/6"
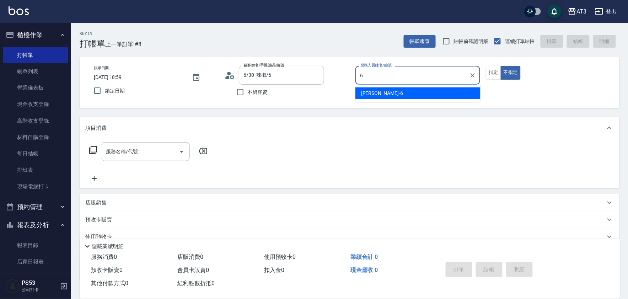
type input "詩雅-6"
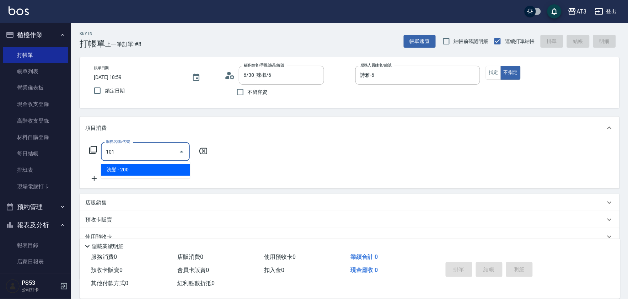
type input "洗髮(101)"
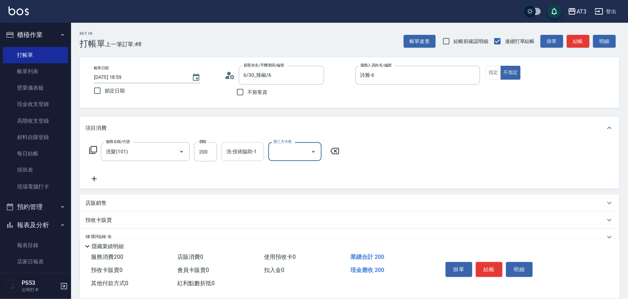
click at [232, 158] on div "洗-技術協助-1" at bounding box center [242, 151] width 43 height 19
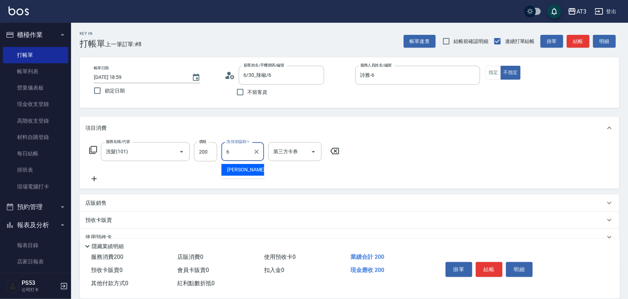
type input "詩雅-6"
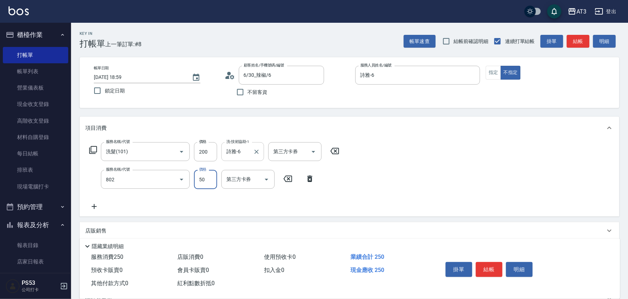
type input "潤絲/加精油(802)"
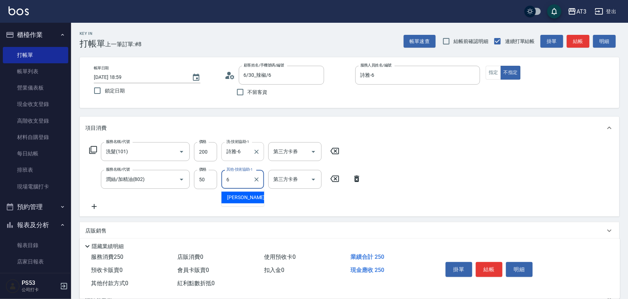
type input "詩雅-6"
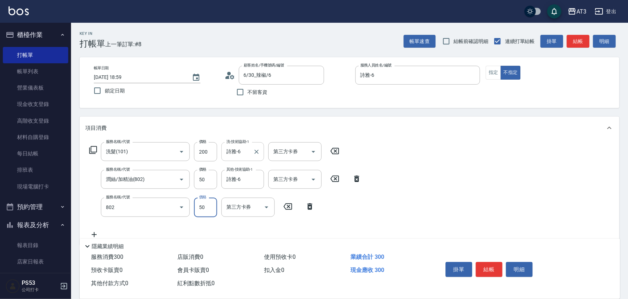
type input "潤絲/加精油(802)"
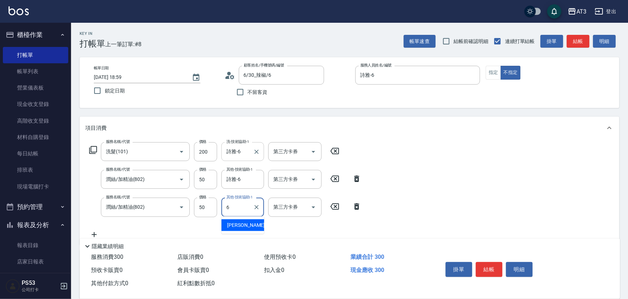
type input "詩雅-6"
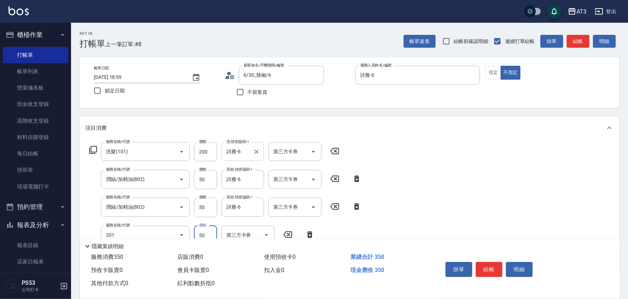
type input "剪瀏海(201)"
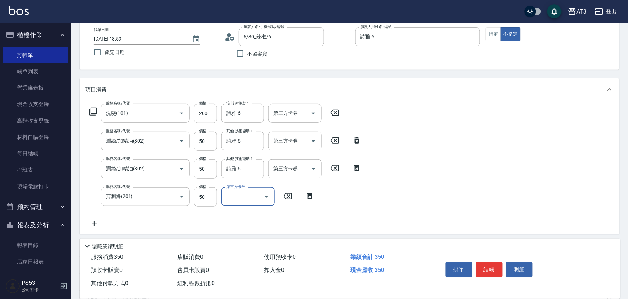
scroll to position [118, 0]
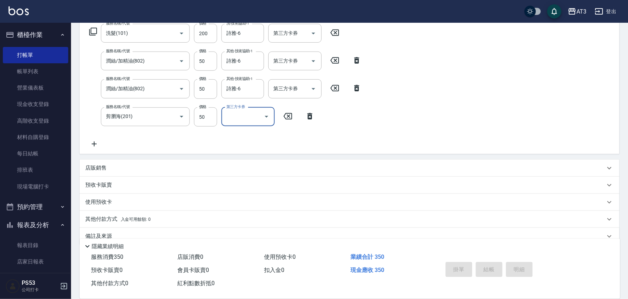
type input "[DATE] 19:00"
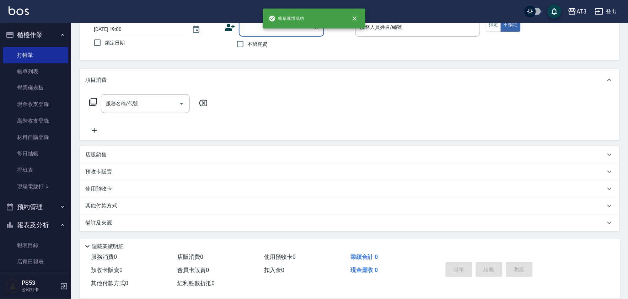
scroll to position [0, 0]
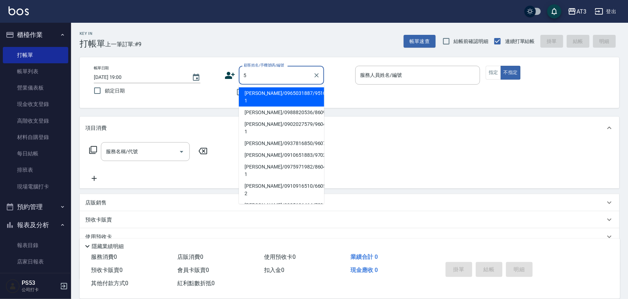
type input "[PERSON_NAME]/0965031887/951010-1"
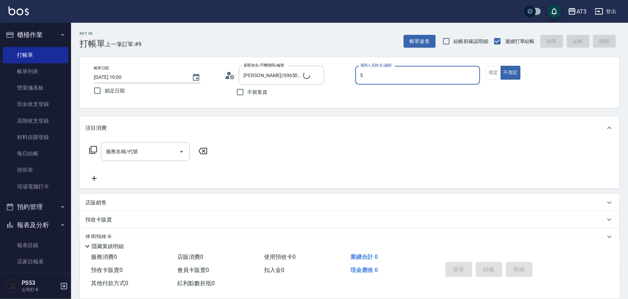
type input "5"
type input "5/0902352118/5"
type input "淑文-5"
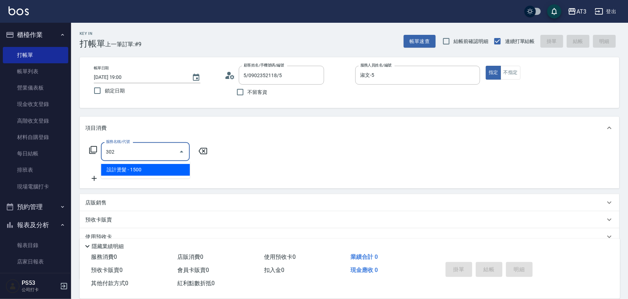
type input "設計燙髮(302)"
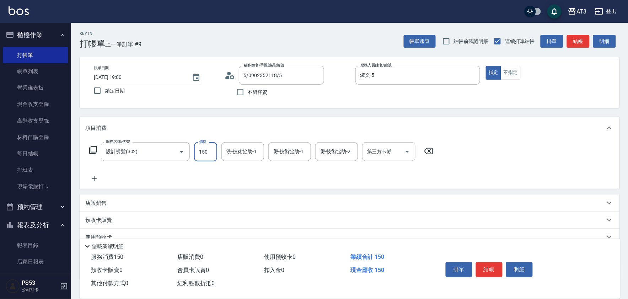
type input "1500"
type input "淑文-5"
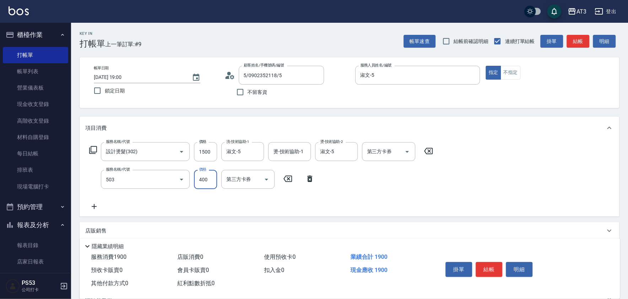
type input "天天護髮(503)"
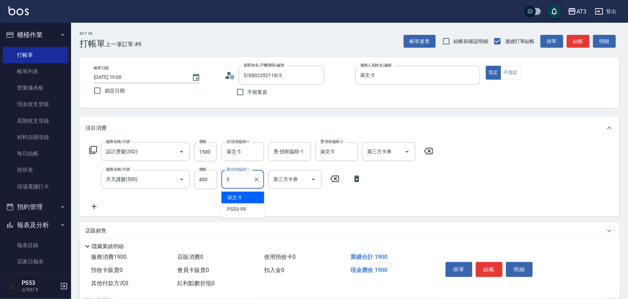
type input "淑文-5"
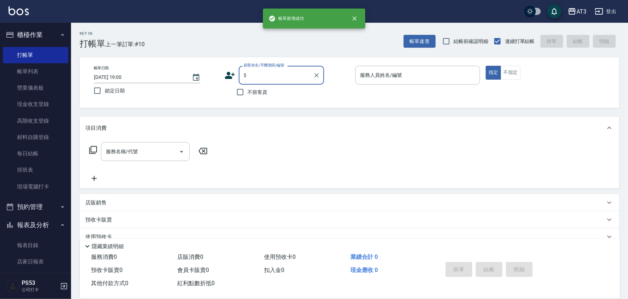
type input "5"
type input "5/0902352118/5"
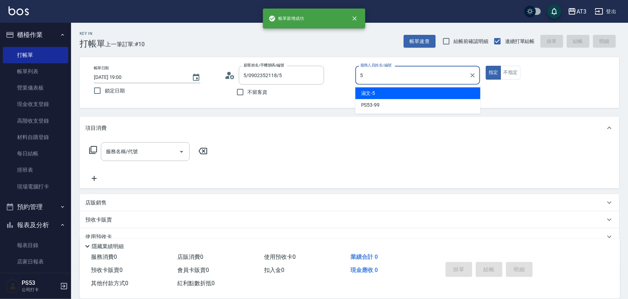
type input "淑文-5"
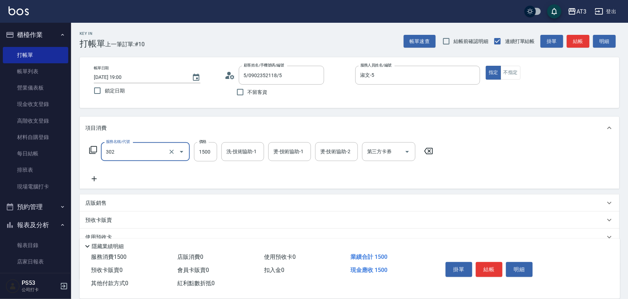
type input "設計燙髮(302)"
type input "1080"
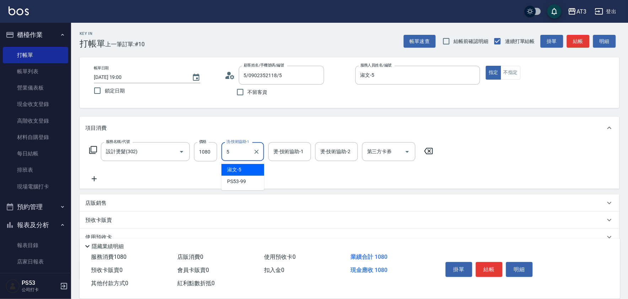
type input "淑文-5"
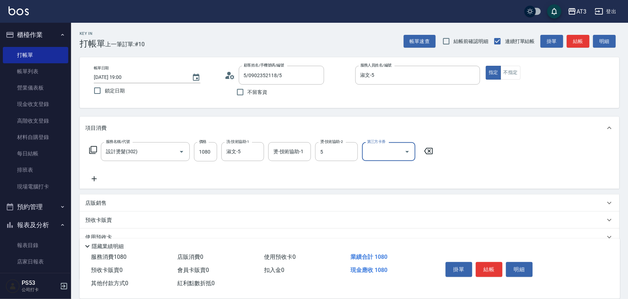
type input "淑文-5"
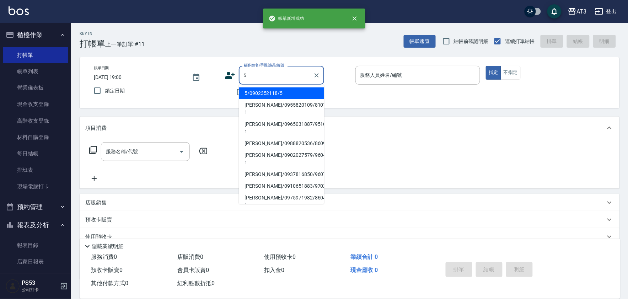
type input "5"
type input "5/0902352118/5"
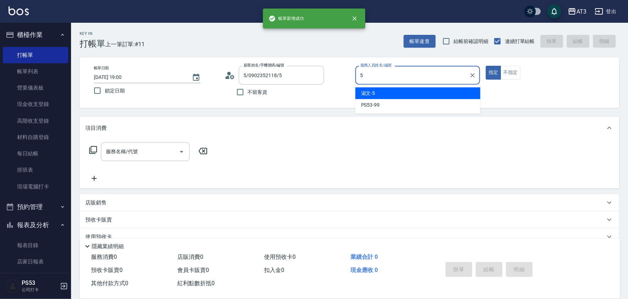
type input "淑文-5"
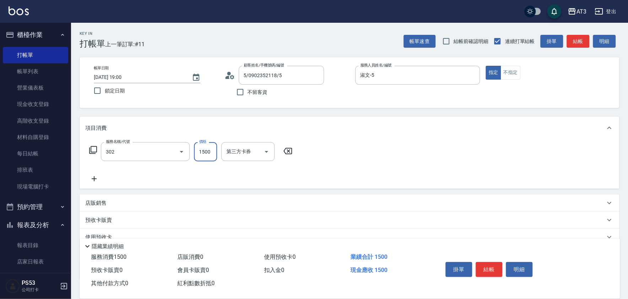
type input "設計燙髮(302)"
type input "1080"
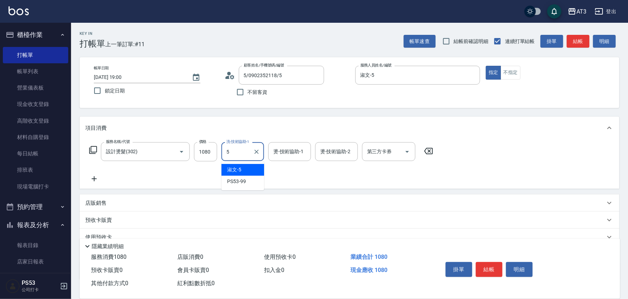
type input "淑文-5"
type input "8"
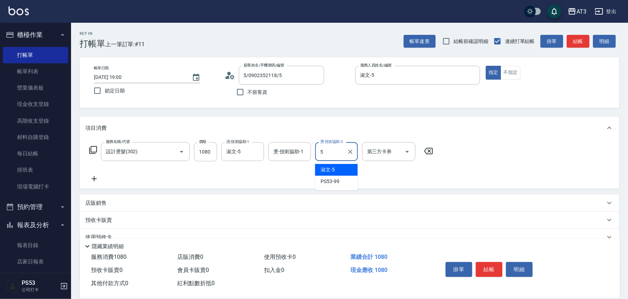
type input "淑文-5"
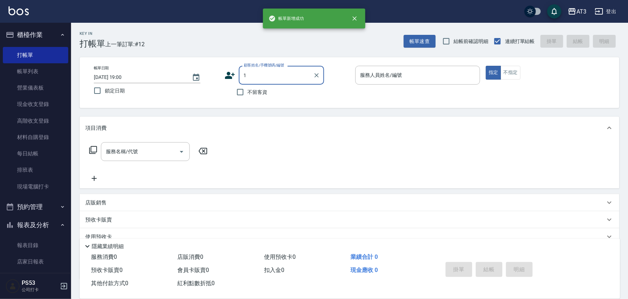
type input "1"
type input "5/0902352118/5"
type input "筑葶-1"
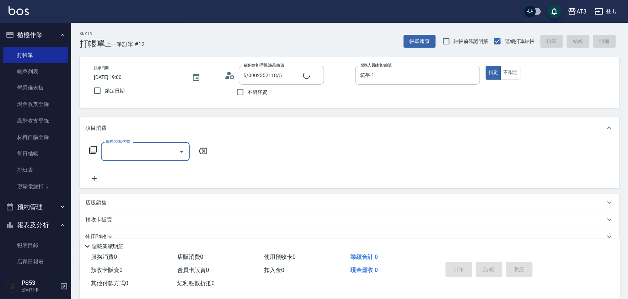
type input "可愛的河馬/0989359727/1"
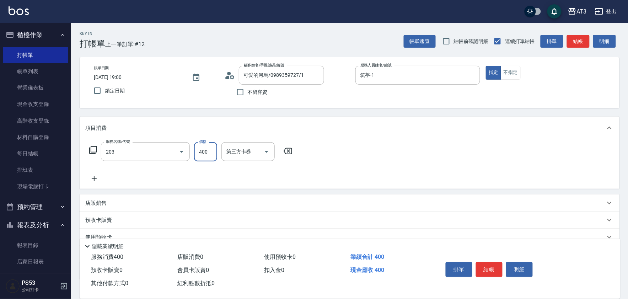
type input "指定單剪(203)"
type input "200"
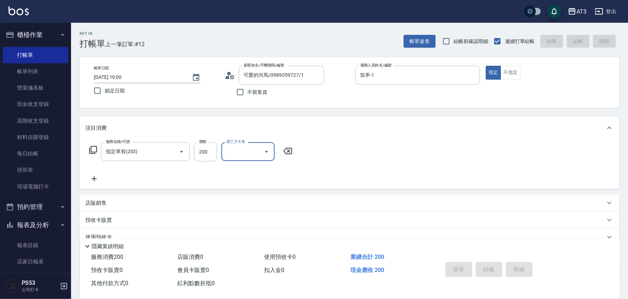
type input "[DATE] 19:01"
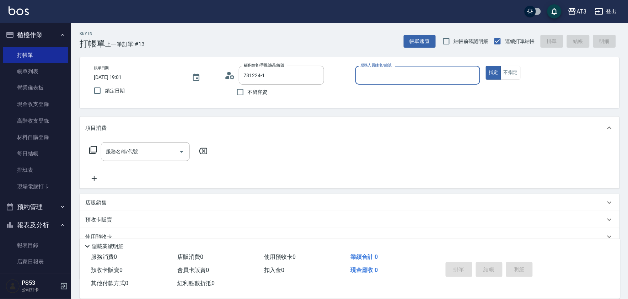
type input "[PERSON_NAME]/0915961080/781224-1"
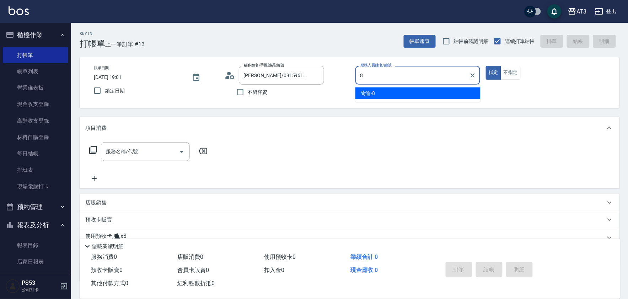
type input "岢諭-8"
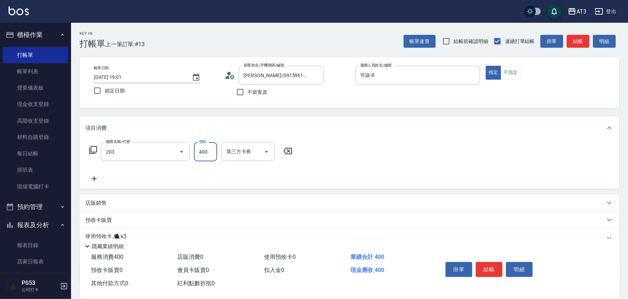
type input "指定單剪(203)"
type input "250"
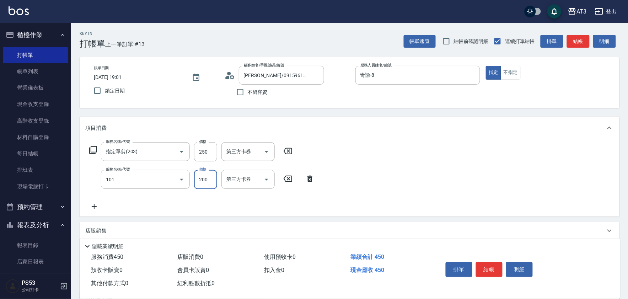
type input "洗髮(101)"
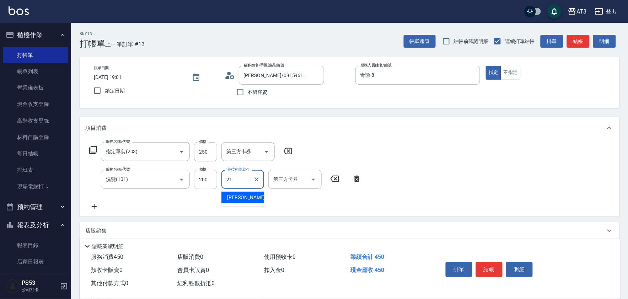
type input "[PERSON_NAME]-21"
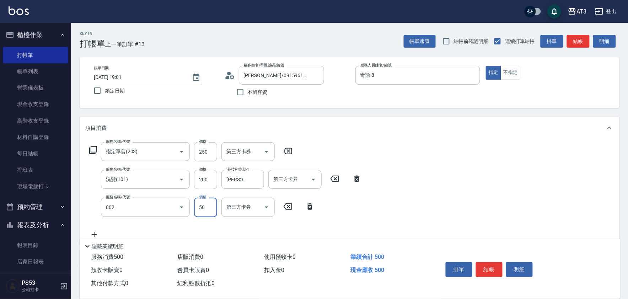
type input "潤絲/加精油(802)"
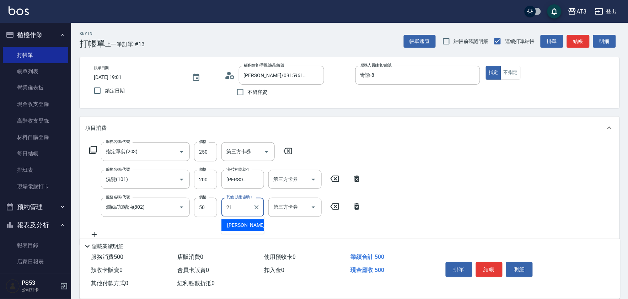
type input "[PERSON_NAME]-21"
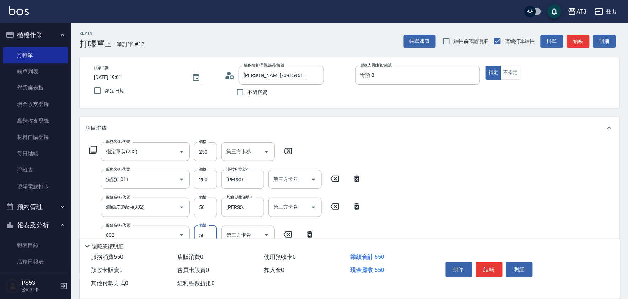
type input "潤絲/加精油(802)"
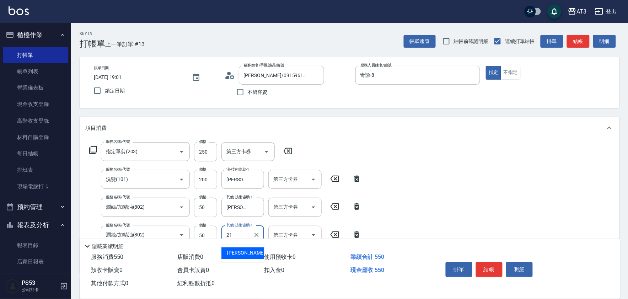
type input "[PERSON_NAME]-21"
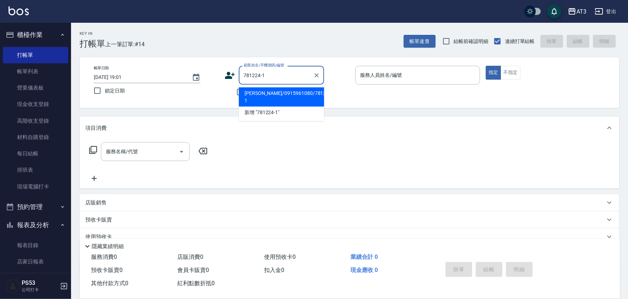
type input "[PERSON_NAME]/0915961080/781224-1"
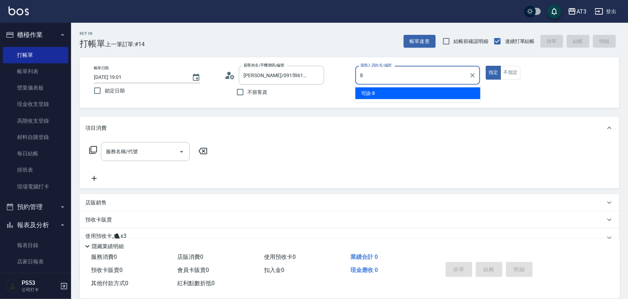
type input "岢諭-8"
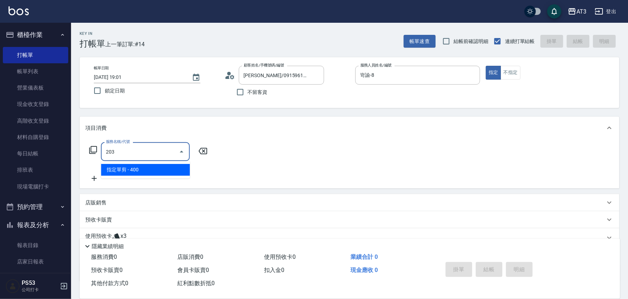
type input "指定單剪(203)"
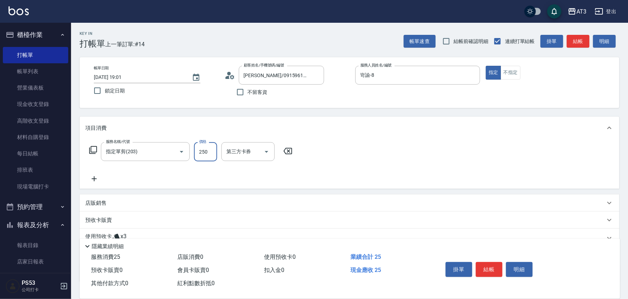
type input "250"
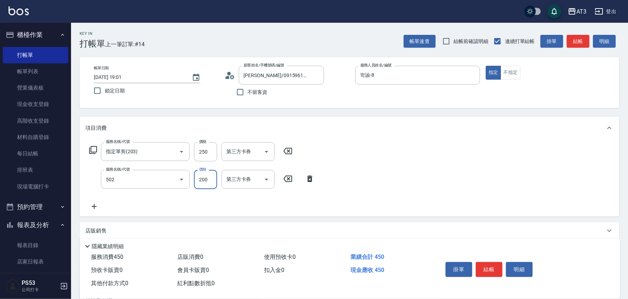
type input "自備護髮(502)"
type input "300"
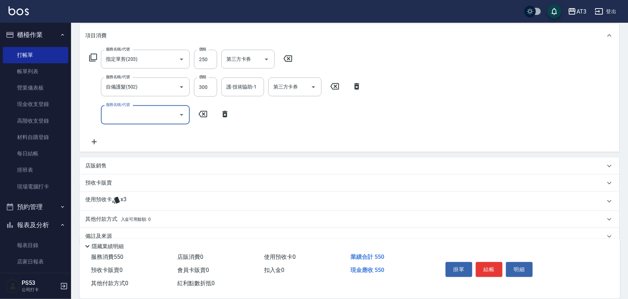
scroll to position [105, 0]
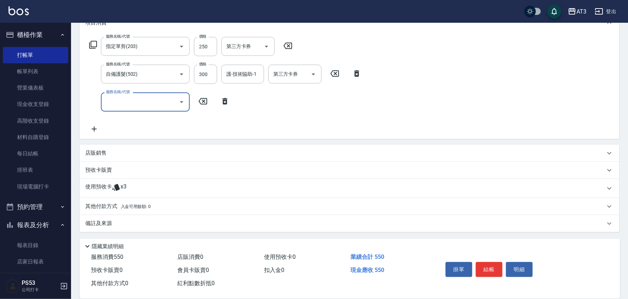
click at [118, 186] on icon at bounding box center [115, 187] width 7 height 7
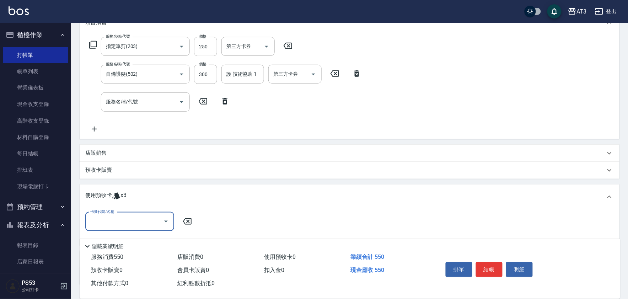
scroll to position [0, 0]
click at [127, 222] on input "卡券代號/名稱" at bounding box center [125, 221] width 72 height 12
click at [133, 237] on div "髮原素洗髮券3次/450 剩餘1張" at bounding box center [129, 239] width 89 height 12
type input "髮原素洗髮券3次/450"
click at [115, 103] on input "服務名稱/代號" at bounding box center [140, 102] width 72 height 12
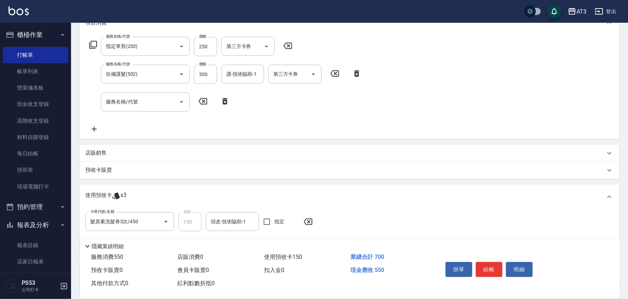
click at [94, 45] on icon at bounding box center [93, 45] width 9 height 9
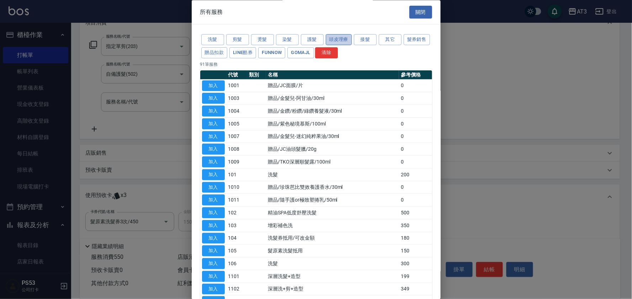
click at [331, 41] on button "頭皮理療" at bounding box center [339, 39] width 26 height 11
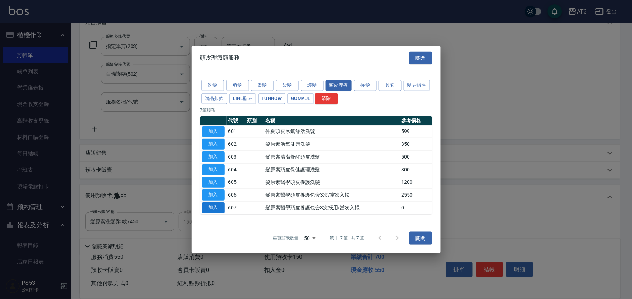
click at [210, 207] on button "加入" at bounding box center [213, 207] width 23 height 11
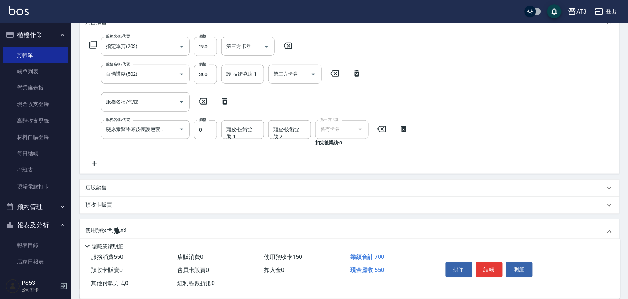
click at [224, 99] on icon at bounding box center [225, 101] width 18 height 9
type input "髮原素醫學頭皮養護包套3次抵用/當次入帳(607)"
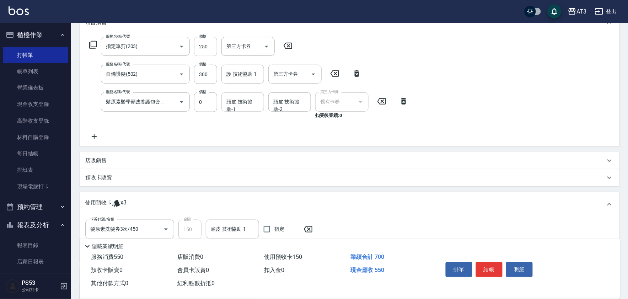
click at [243, 107] on div "頭皮-技術協助-1 頭皮-技術協助-1" at bounding box center [242, 101] width 43 height 19
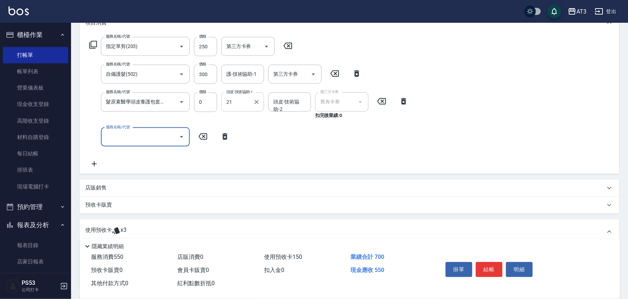
type input "[PERSON_NAME]-21"
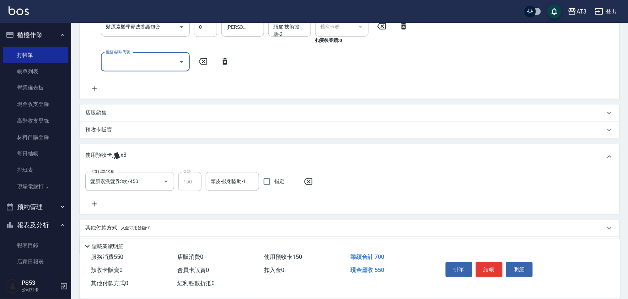
scroll to position [184, 0]
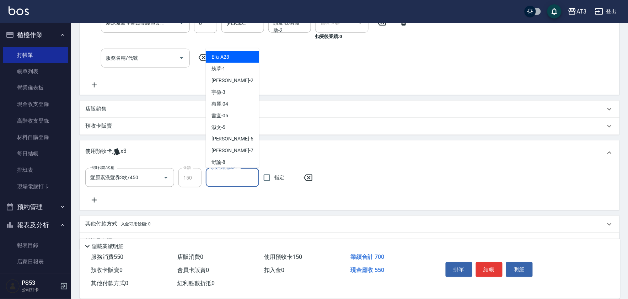
click at [223, 176] on input "頭皮-技術協助-1" at bounding box center [232, 177] width 47 height 12
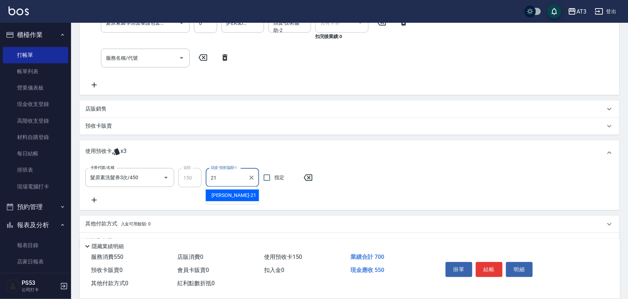
type input "[PERSON_NAME]-21"
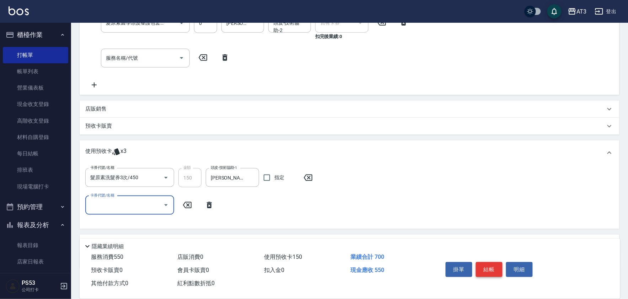
click at [491, 264] on button "結帳" at bounding box center [489, 269] width 27 height 15
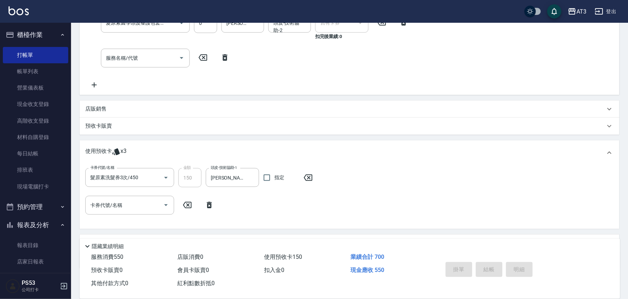
type input "[DATE] 19:02"
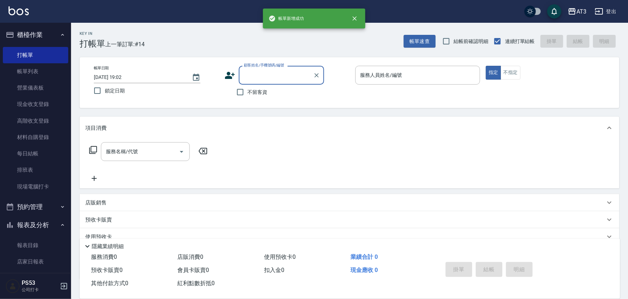
scroll to position [0, 0]
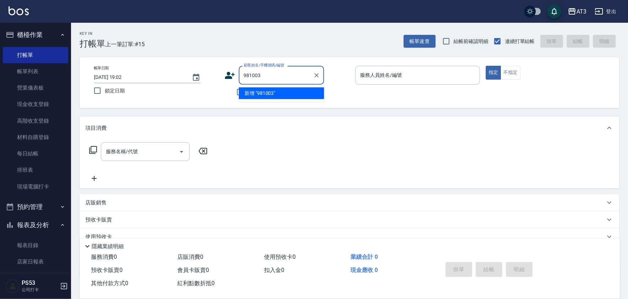
type input "981003"
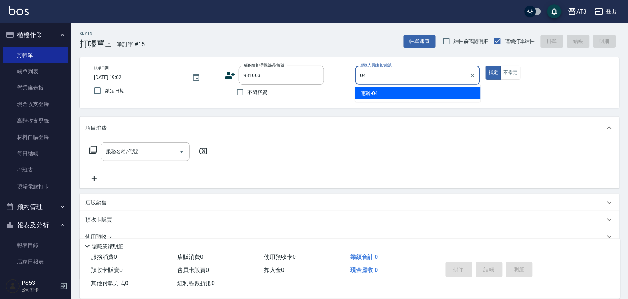
type input "惠麗-04"
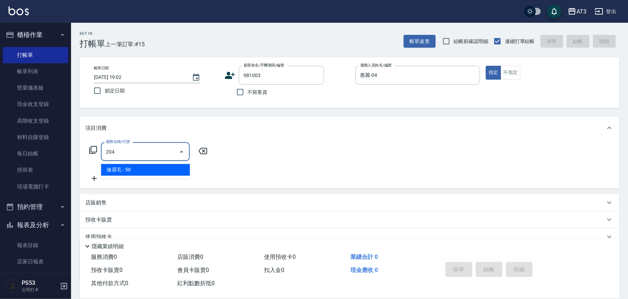
type input "修眉毛(204)"
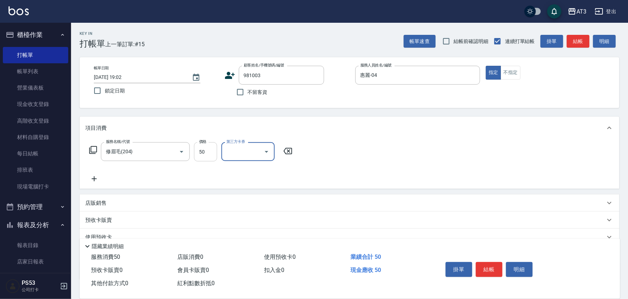
click at [214, 145] on input "50" at bounding box center [205, 151] width 23 height 19
type input "100"
click at [275, 70] on input "981003" at bounding box center [276, 75] width 68 height 12
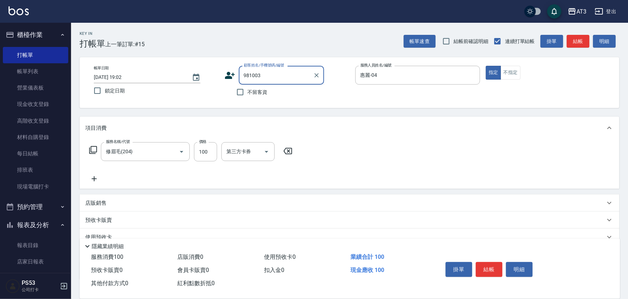
click at [273, 73] on input "981003" at bounding box center [276, 75] width 68 height 12
drag, startPoint x: 273, startPoint y: 73, endPoint x: 221, endPoint y: 79, distance: 51.9
click at [221, 79] on div "帳單日期 [DATE] 19:02 鎖定日期 顧客姓名/手機號碼/編號 981003 顧客姓名/手機號碼/編號 不留客資 服務人員姓名/編號 [PERSON_…" at bounding box center [349, 83] width 523 height 34
click at [267, 92] on li "[PERSON_NAME]/0972191228/891003" at bounding box center [281, 93] width 85 height 12
type input "[PERSON_NAME]/0972191228/891003"
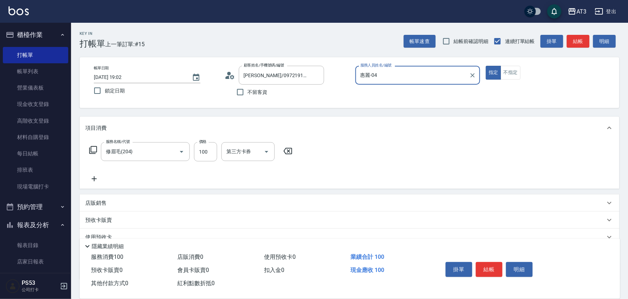
click at [486, 66] on button "指定" at bounding box center [493, 73] width 15 height 14
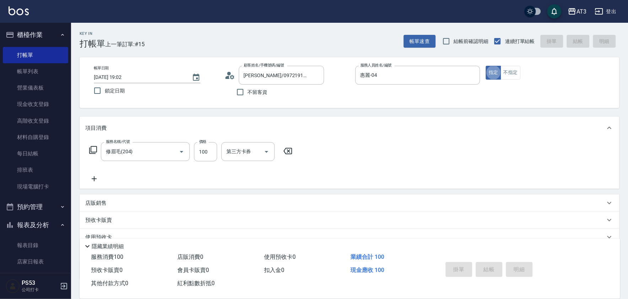
type input "[DATE] 19:03"
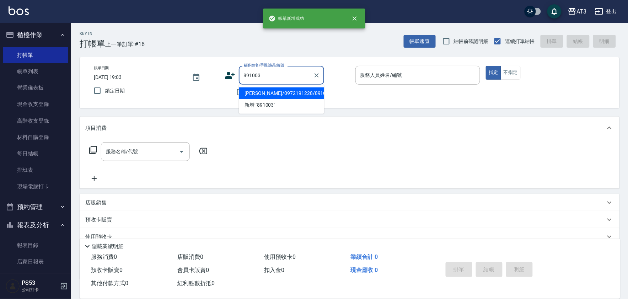
type input "891003"
type input "5"
type input "[PERSON_NAME]/0972191228/891003"
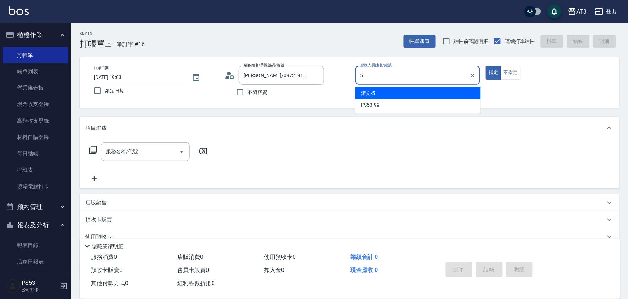
type input "淑文-5"
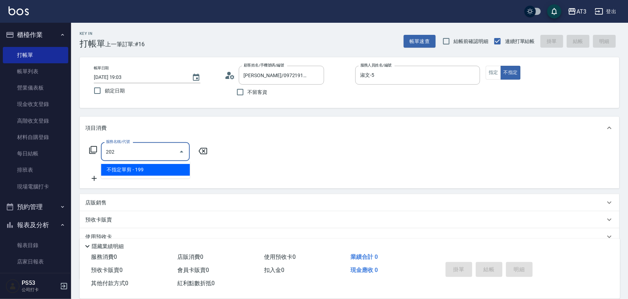
type input "不指定單剪(202)"
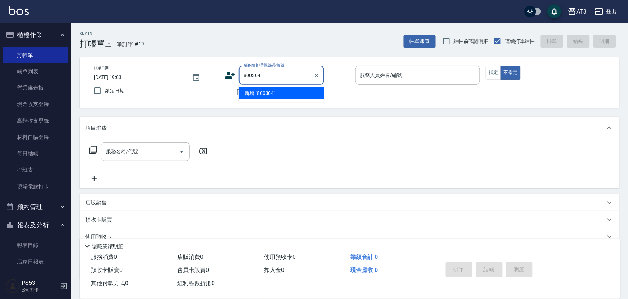
type input "800304"
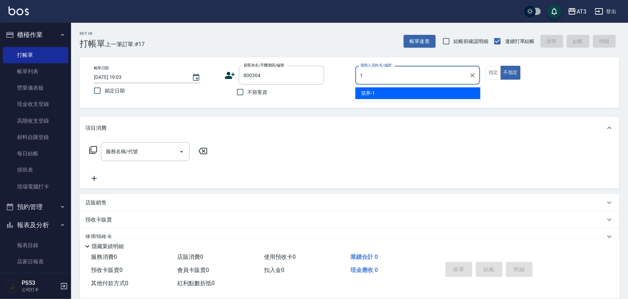
type input "1"
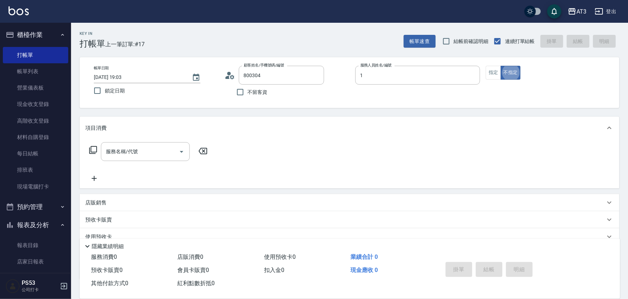
type input "[PERSON_NAME]/0971008149/800304"
type input "筑葶-1"
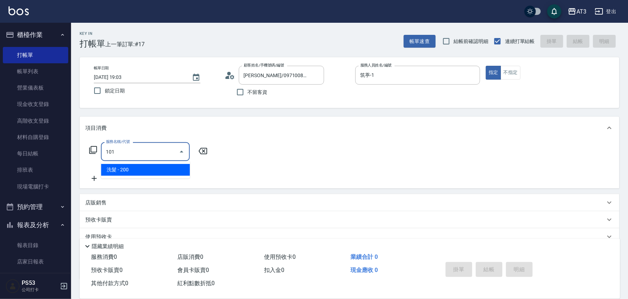
type input "洗髮(101)"
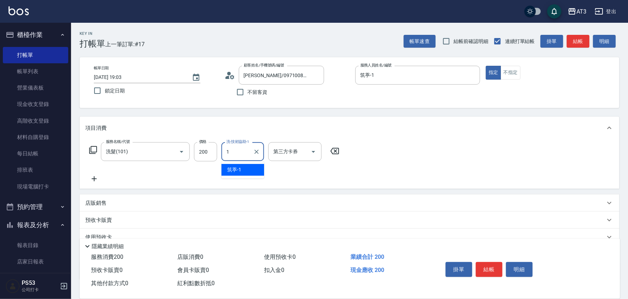
type input "筑葶-1"
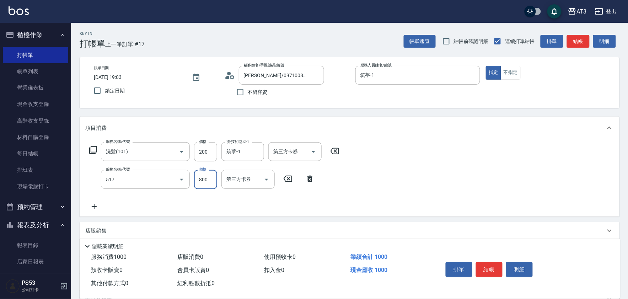
type input "C2花漾深層護髮/新(517)"
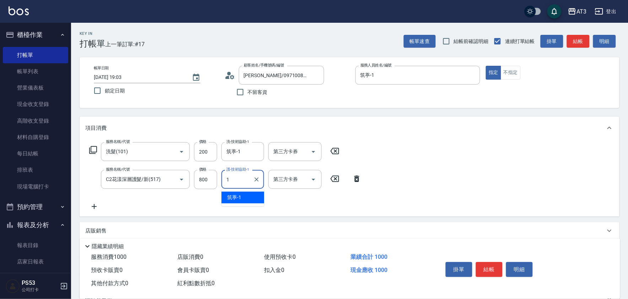
type input "筑葶-1"
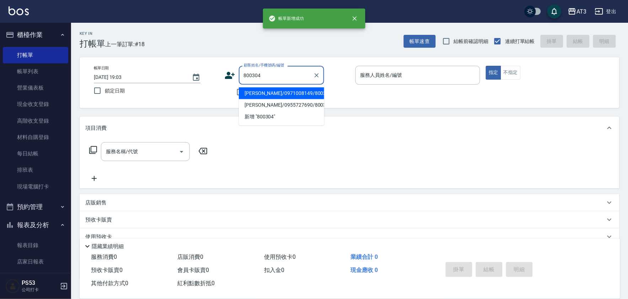
type input "[PERSON_NAME]/0971008149/800304"
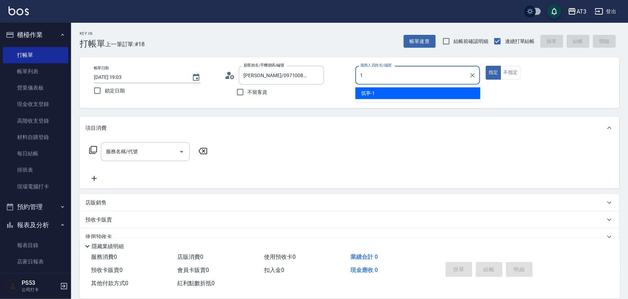
type input "筑葶-1"
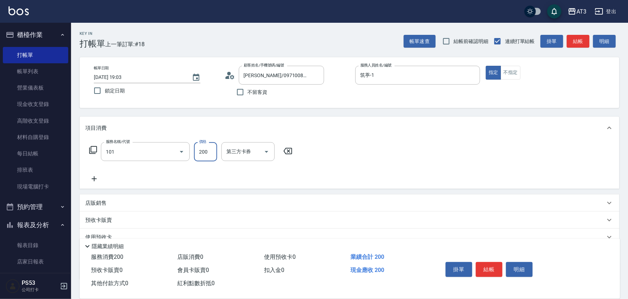
type input "洗髮(101)"
type input "筑葶-1"
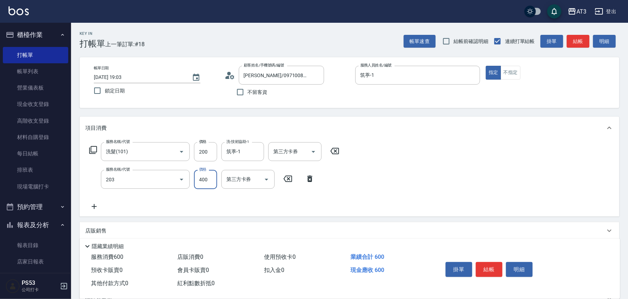
type input "指定單剪(203)"
type input "200"
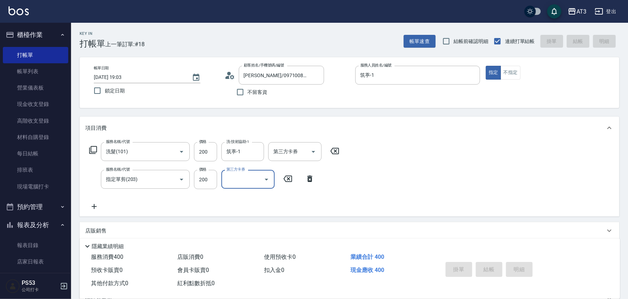
type input "[DATE] 19:04"
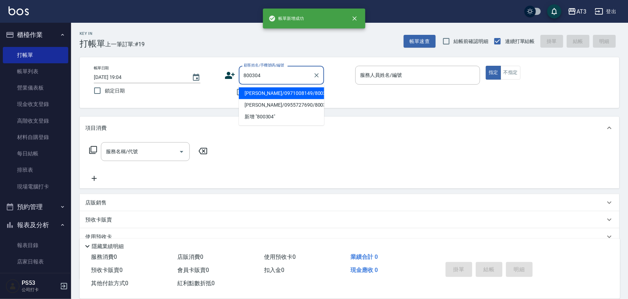
type input "[PERSON_NAME]/0971008149/800304"
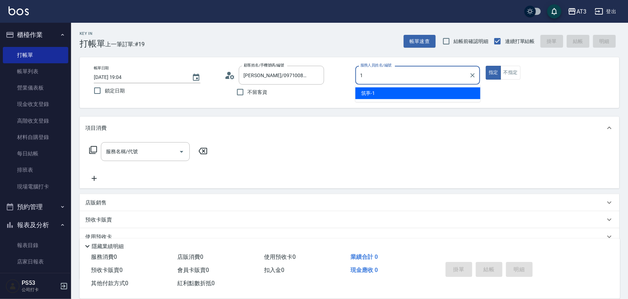
type input "筑葶-1"
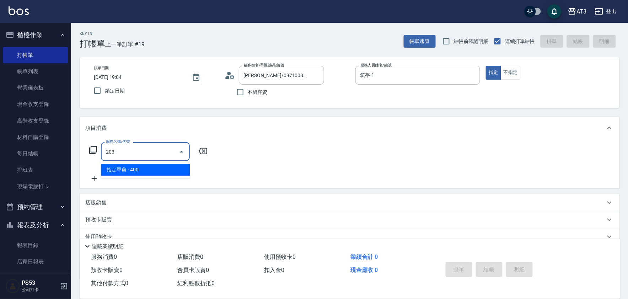
type input "指定單剪(203)"
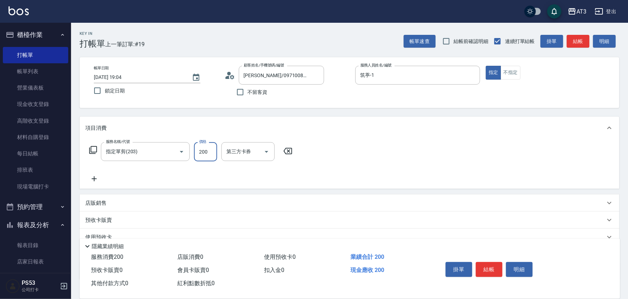
type input "200"
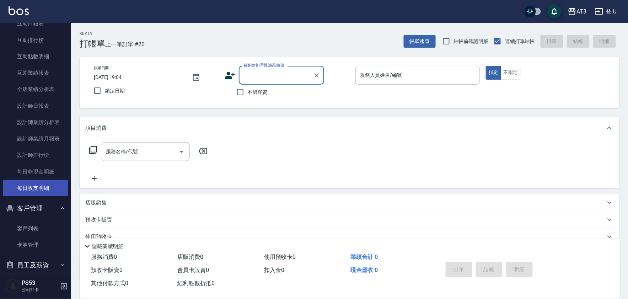
scroll to position [264, 0]
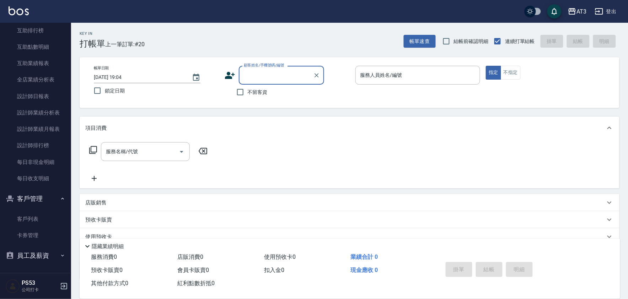
click at [44, 250] on button "員工及薪資" at bounding box center [35, 255] width 65 height 18
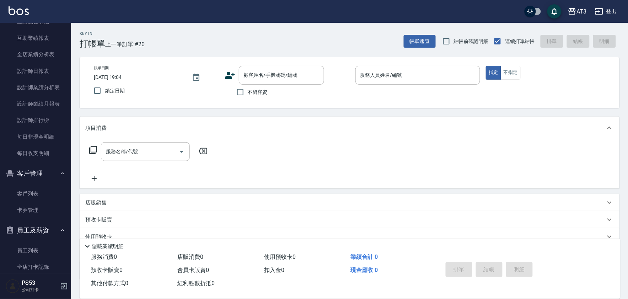
scroll to position [302, 0]
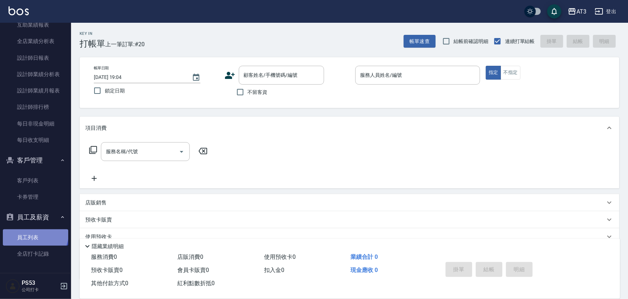
click at [34, 234] on link "員工列表" at bounding box center [35, 237] width 65 height 16
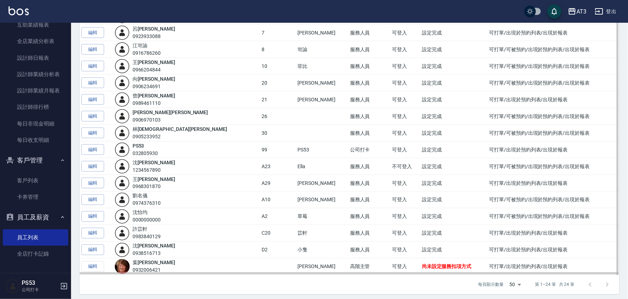
scroll to position [222, 0]
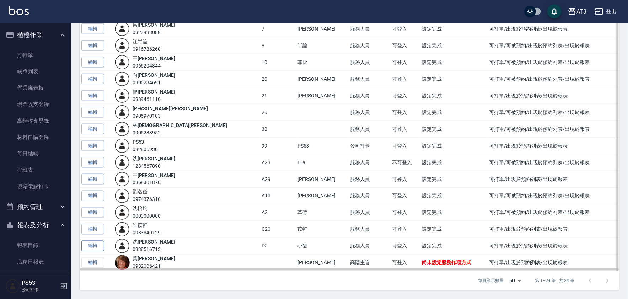
scroll to position [302, 0]
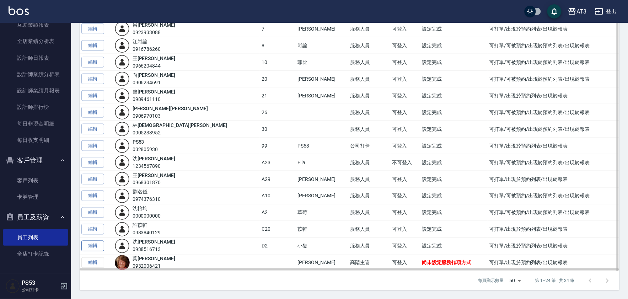
click at [93, 249] on link "編輯" at bounding box center [92, 246] width 23 height 11
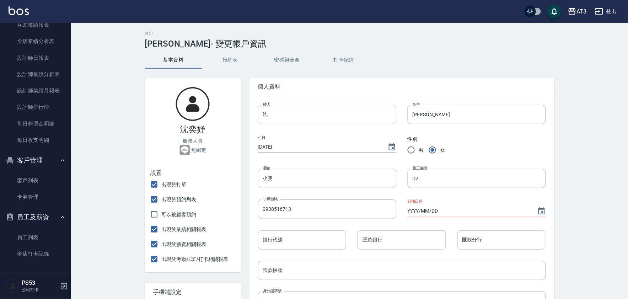
click at [301, 111] on input "沈" at bounding box center [327, 114] width 138 height 19
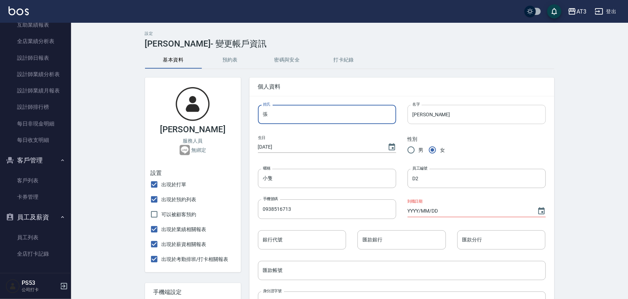
type input "張"
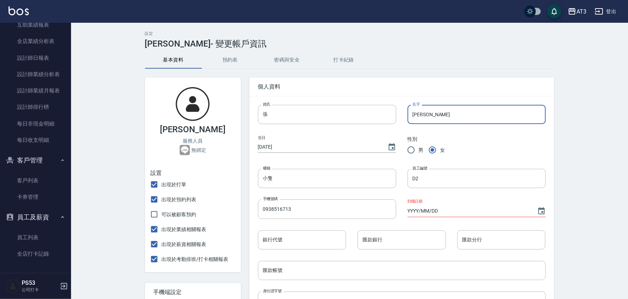
drag, startPoint x: 435, startPoint y: 118, endPoint x: 357, endPoint y: 133, distance: 79.5
type input "嘉珮"
click at [301, 178] on input "小隻" at bounding box center [327, 178] width 138 height 19
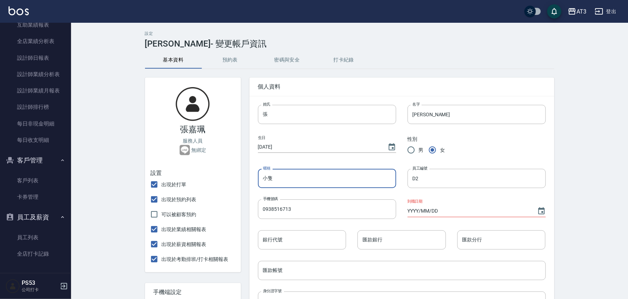
type input "小"
type input "＿"
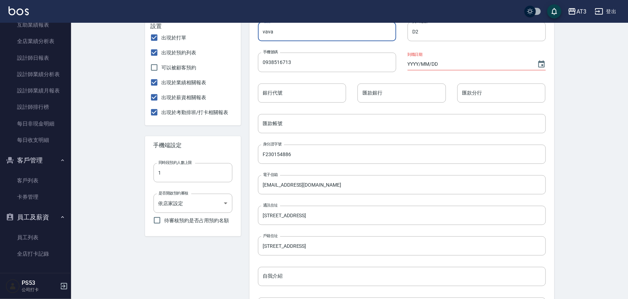
scroll to position [158, 0]
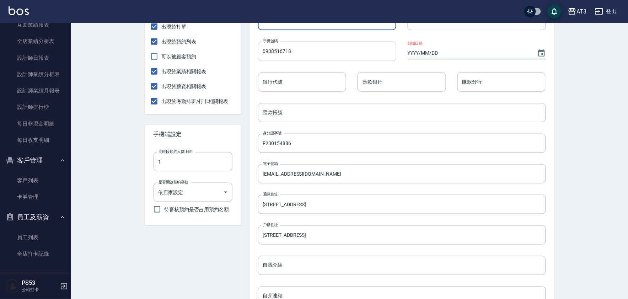
type input "vava"
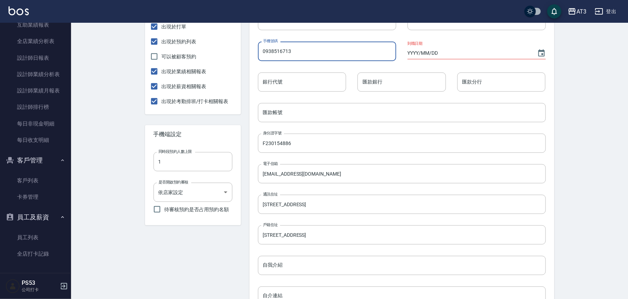
drag, startPoint x: 298, startPoint y: 48, endPoint x: 248, endPoint y: 54, distance: 50.1
click at [248, 54] on div "個人資料 姓氏 張 姓氏 名字 嘉珮 名字 生日 2000/07/13 性別 男 女 暱稱 vava 暱稱 員工編號 D2 員工編號 手機號碼 0938516…" at bounding box center [398, 155] width 314 height 489
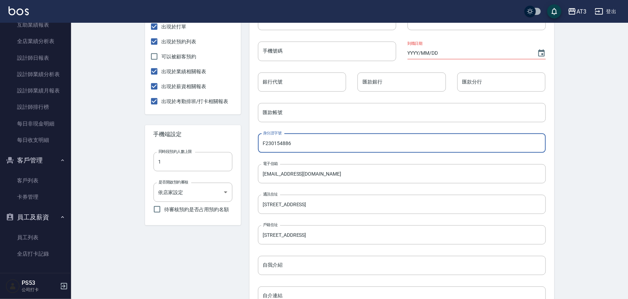
drag, startPoint x: 307, startPoint y: 143, endPoint x: 253, endPoint y: 146, distance: 54.1
click at [253, 146] on div "身分證字號 F230154886 身分證字號" at bounding box center [396, 137] width 299 height 31
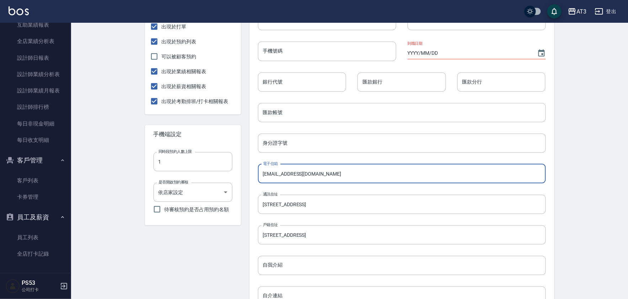
drag, startPoint x: 324, startPoint y: 176, endPoint x: 217, endPoint y: 181, distance: 107.1
click at [217, 181] on div "張嘉珮 服務人員 無綁定 設置 出現於打單 出現於預約列表 可以被顧客預約 出現於業績相關報表 出現於薪資相關報表 出現於考勤排班/打卡相關報表 手機端設定…" at bounding box center [345, 155] width 418 height 489
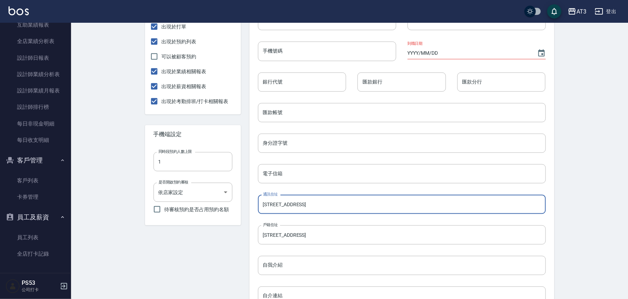
drag, startPoint x: 348, startPoint y: 206, endPoint x: 218, endPoint y: 214, distance: 130.0
click at [218, 214] on div "張嘉珮 服務人員 無綁定 設置 出現於打單 出現於預約列表 可以被顧客預約 出現於業績相關報表 出現於薪資相關報表 出現於考勤排班/打卡相關報表 手機端設定…" at bounding box center [345, 155] width 418 height 489
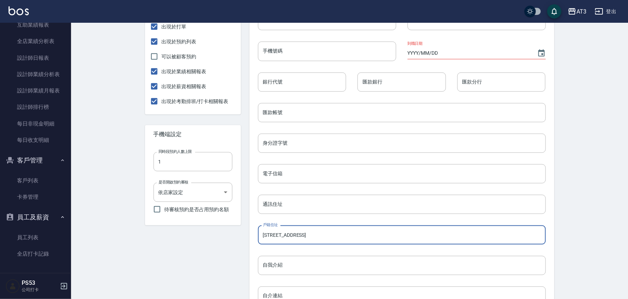
drag, startPoint x: 345, startPoint y: 237, endPoint x: 237, endPoint y: 237, distance: 107.7
click at [237, 237] on div "張嘉珮 服務人員 無綁定 設置 出現於打單 出現於預約列表 可以被顧客預約 出現於業績相關報表 出現於薪資相關報表 出現於考勤排班/打卡相關報表 手機端設定…" at bounding box center [345, 155] width 418 height 489
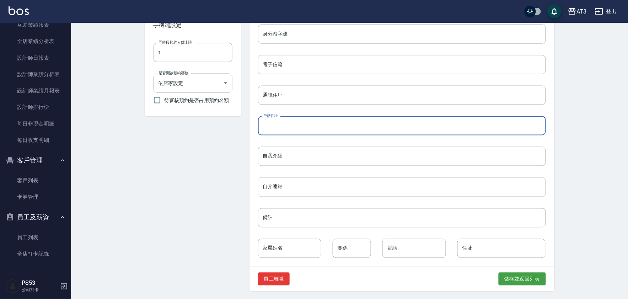
scroll to position [268, 0]
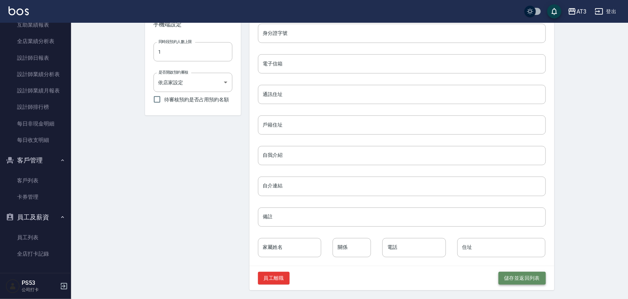
click at [529, 279] on button "儲存並返回列表" at bounding box center [522, 278] width 47 height 13
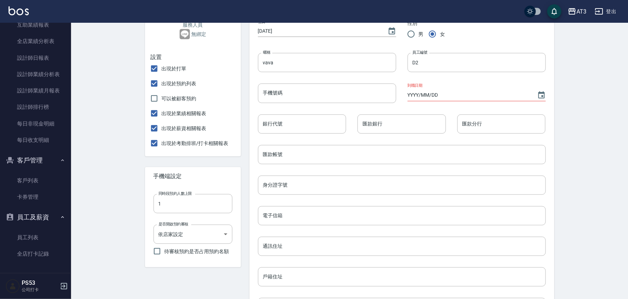
scroll to position [109, 0]
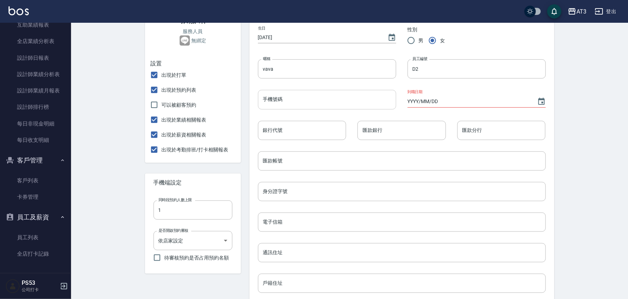
click at [295, 103] on input "手機號碼" at bounding box center [327, 99] width 138 height 19
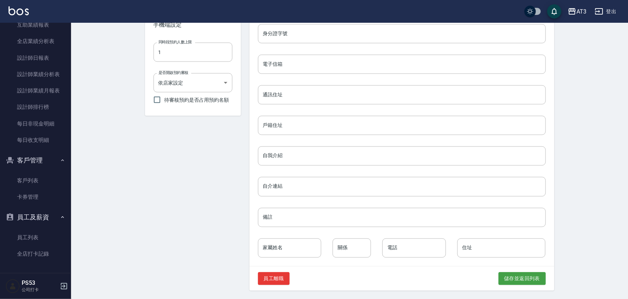
scroll to position [268, 0]
click at [523, 280] on button "儲存並返回列表" at bounding box center [522, 278] width 47 height 13
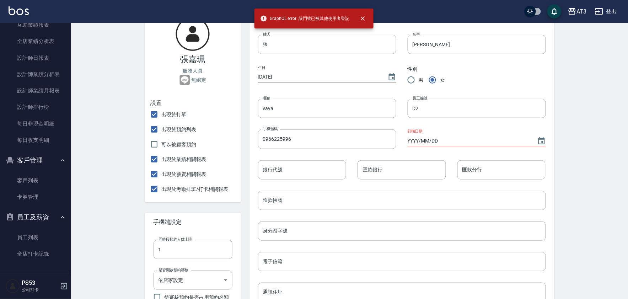
scroll to position [0, 0]
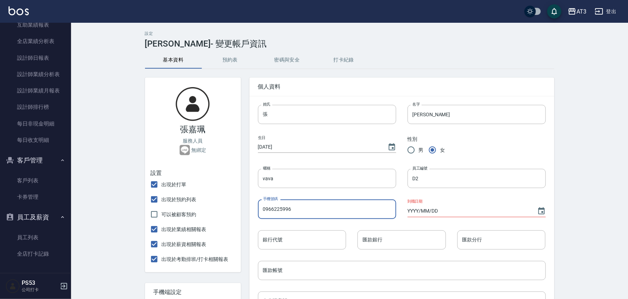
click at [315, 213] on input "0966225996" at bounding box center [327, 208] width 138 height 19
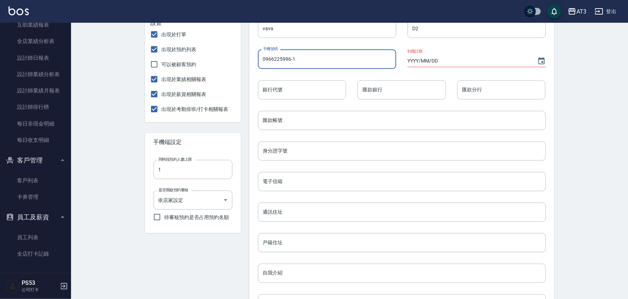
scroll to position [268, 0]
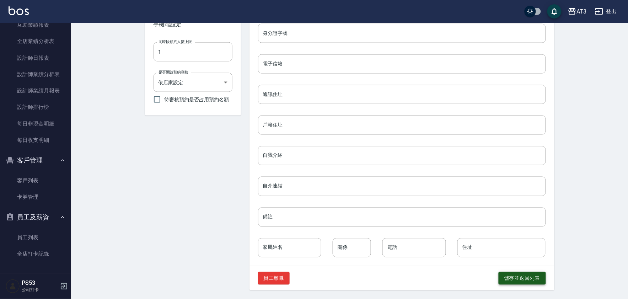
type input "0966225996-1"
click at [521, 276] on button "儲存並返回列表" at bounding box center [522, 278] width 47 height 13
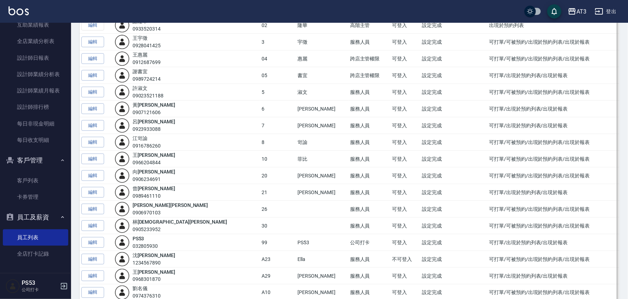
scroll to position [197, 0]
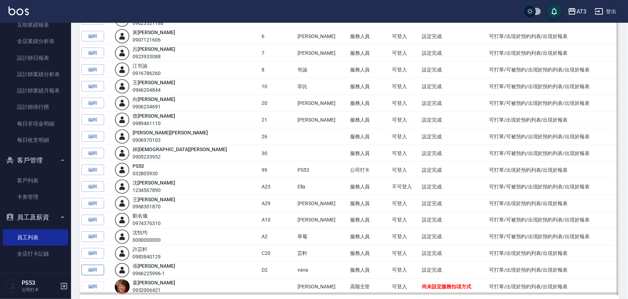
click at [97, 272] on link "編輯" at bounding box center [92, 270] width 23 height 11
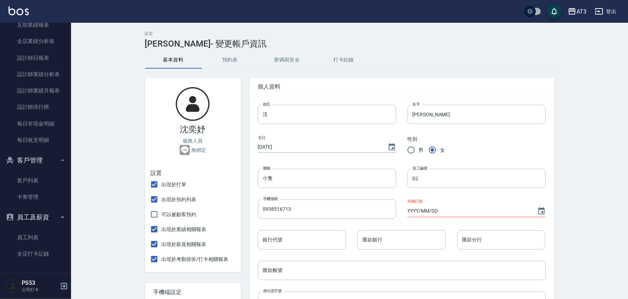
type input "張"
type input "嘉珮"
type input "vava"
type input "0966225996-1"
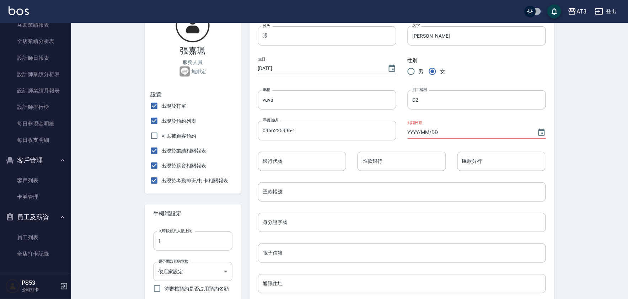
scroll to position [79, 0]
click at [427, 100] on input "D2" at bounding box center [477, 99] width 138 height 19
drag, startPoint x: 427, startPoint y: 100, endPoint x: 404, endPoint y: 104, distance: 23.4
click at [404, 104] on div "員工編號 D2 員工編號" at bounding box center [471, 94] width 150 height 31
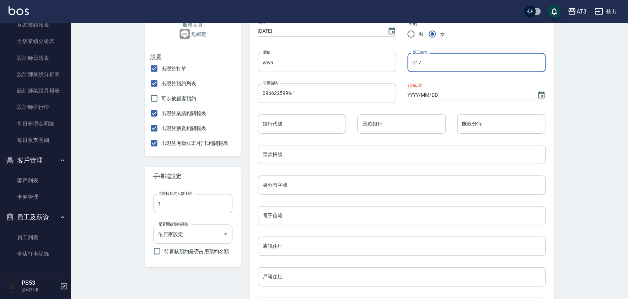
scroll to position [268, 0]
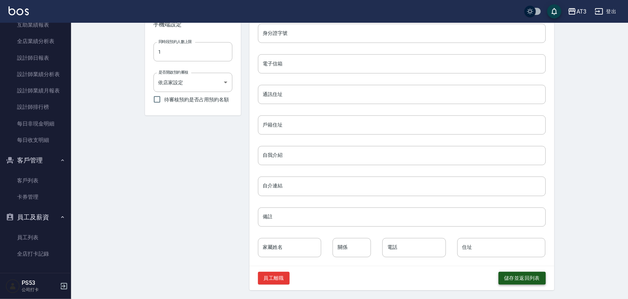
type input "D17"
click at [509, 279] on button "儲存並返回列表" at bounding box center [522, 278] width 47 height 13
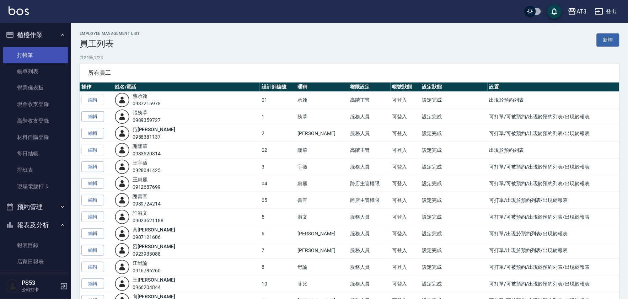
click at [43, 60] on link "打帳單" at bounding box center [35, 55] width 65 height 16
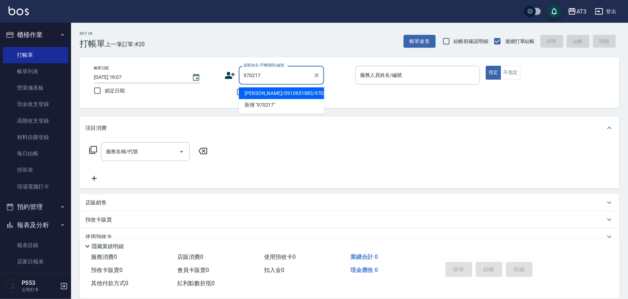
type input "[PERSON_NAME]/0910651883/970217"
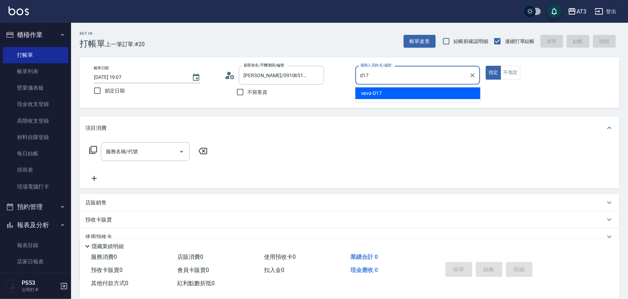
type input "vava-D17"
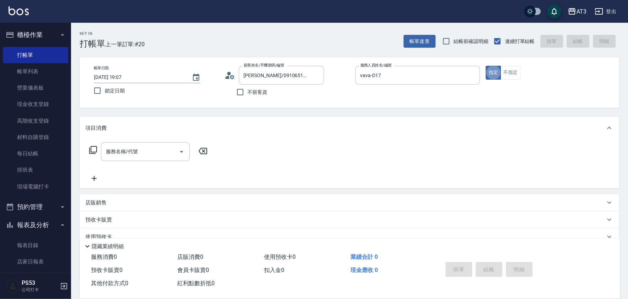
type button "true"
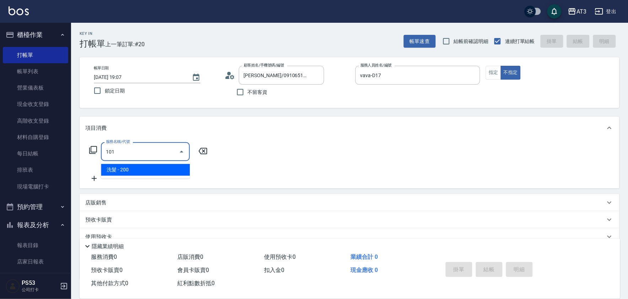
type input "洗髮(101)"
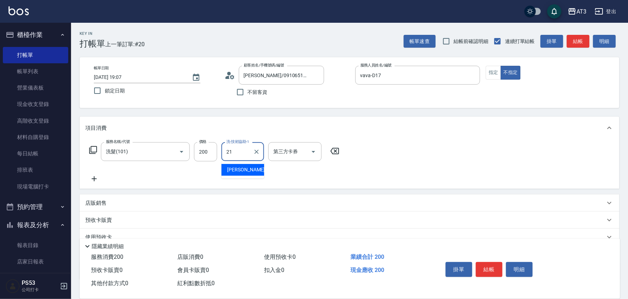
type input "[PERSON_NAME]-21"
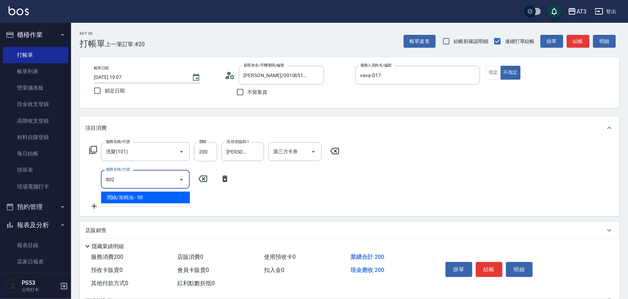
type input "潤絲/加精油(802)"
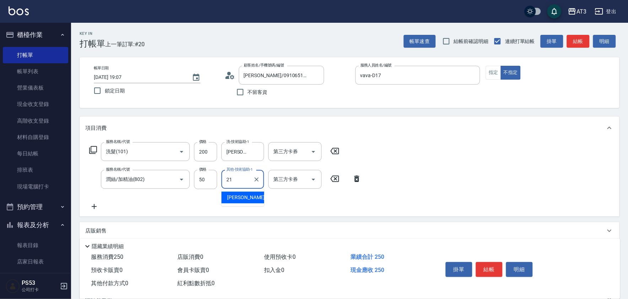
type input "[PERSON_NAME]-21"
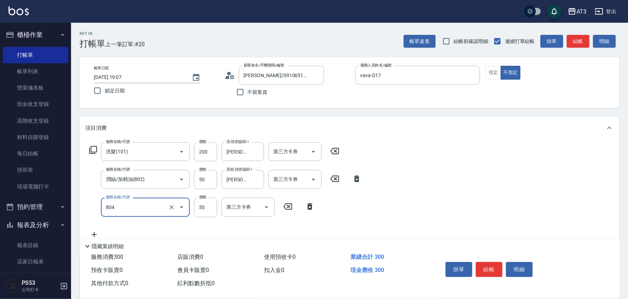
type input "吹捲/夾直/青捲/電棒/夾玉米鬚(804)"
type input "500"
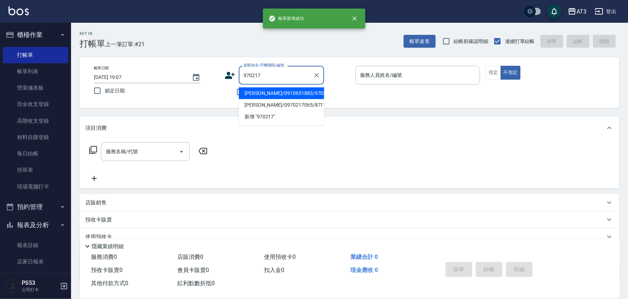
type input "[PERSON_NAME]/0910651883/970217"
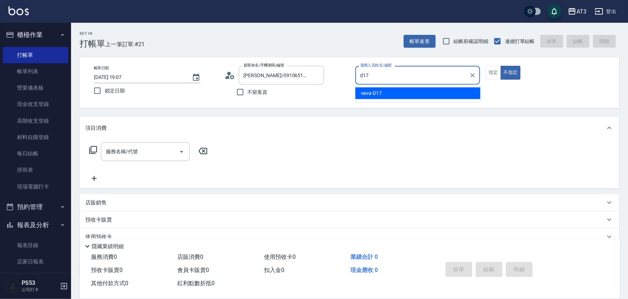
type input "vava-D17"
type button "false"
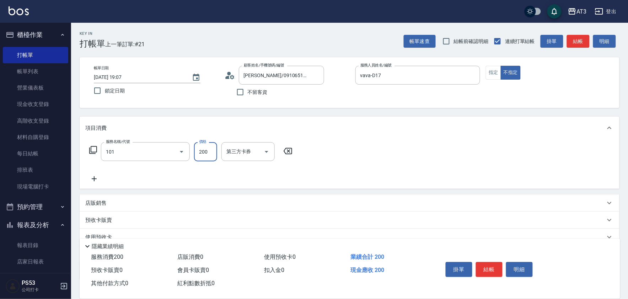
type input "洗髮(101)"
type input "[PERSON_NAME]-21"
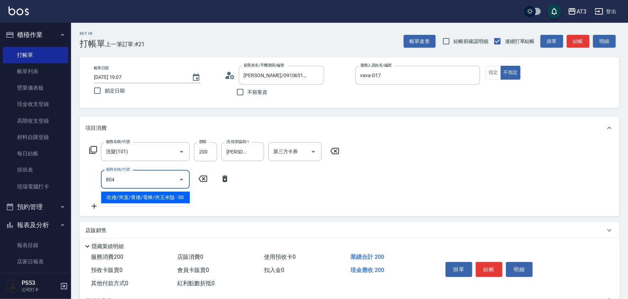
type input "吹捲/夾直/青捲/電棒/夾玉米鬚(804)"
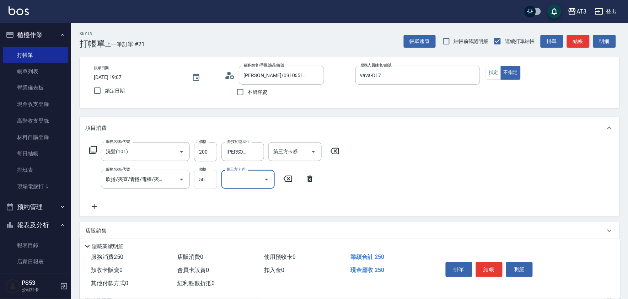
click at [211, 176] on input "50" at bounding box center [205, 179] width 23 height 19
type input "500"
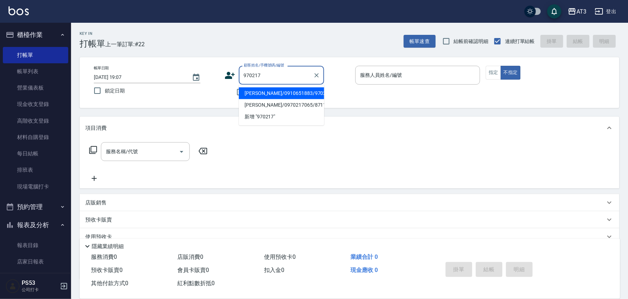
type input "[PERSON_NAME]/0910651883/970217"
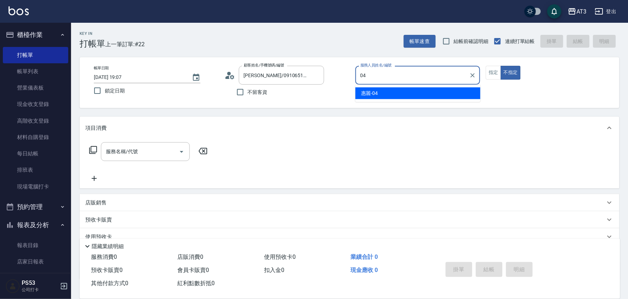
type input "惠麗-04"
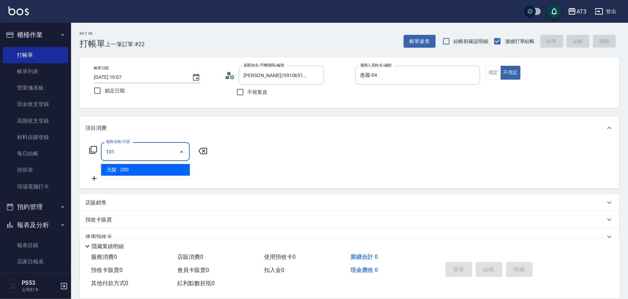
type input "洗髮(101)"
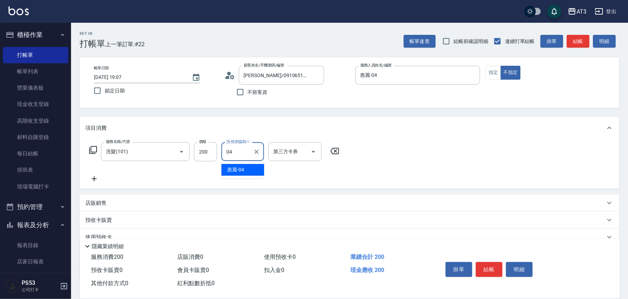
type input "惠麗-04"
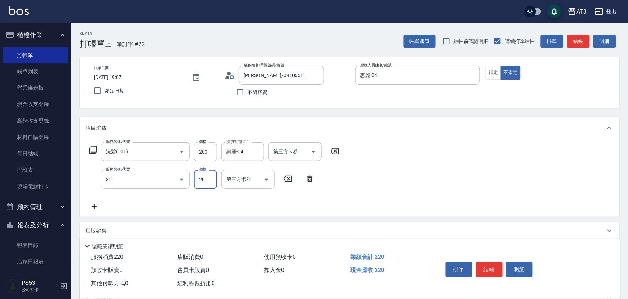
type input "潤絲(801)"
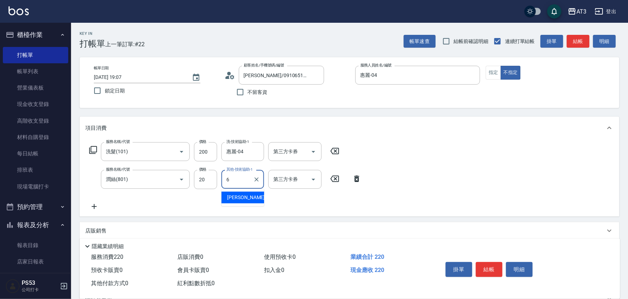
type input "詩雅-6"
click at [257, 151] on icon "Clear" at bounding box center [256, 151] width 7 height 7
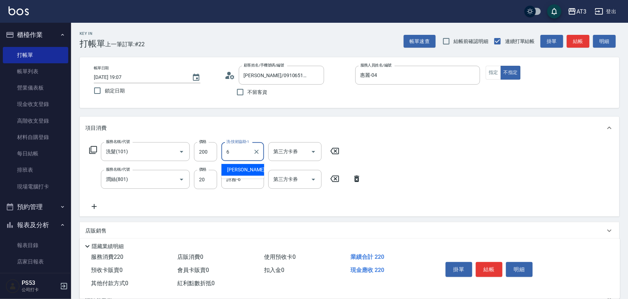
type input "詩雅-6"
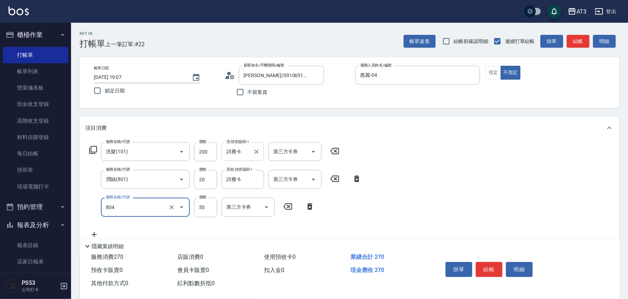
type input "吹捲/夾直/青捲/電棒/夾玉米鬚(804)"
type input "500"
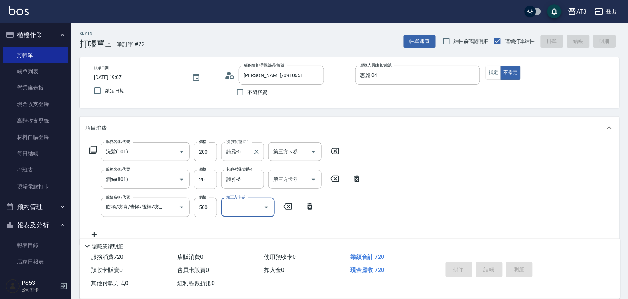
type input "2025/08/16 19:08"
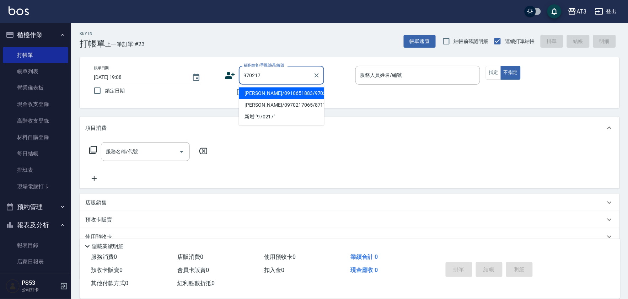
type input "[PERSON_NAME]/0910651883/970217"
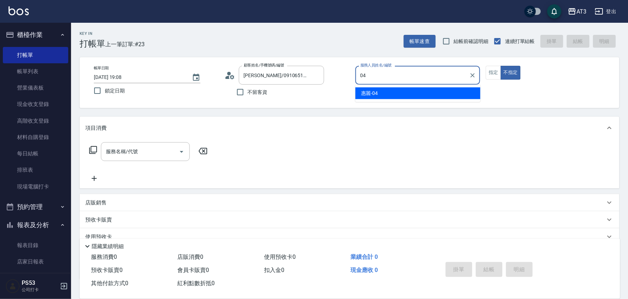
type input "惠麗-04"
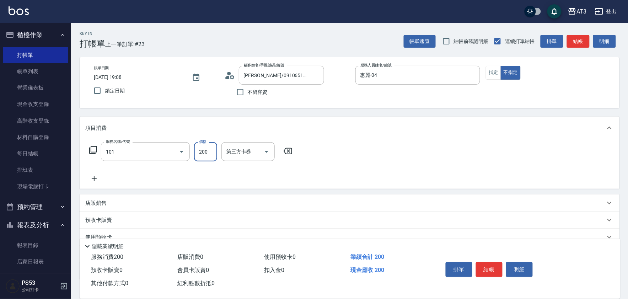
type input "洗髮(101)"
type input "惠麗-04"
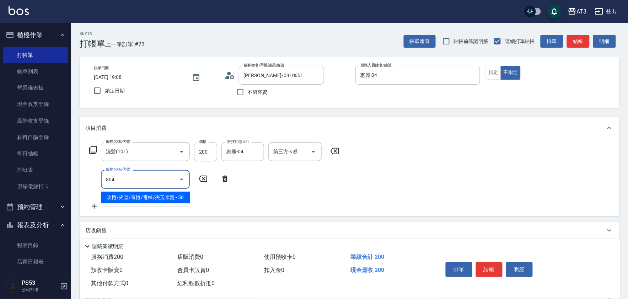
type input "吹捲/夾直/青捲/電棒/夾玉米鬚(804)"
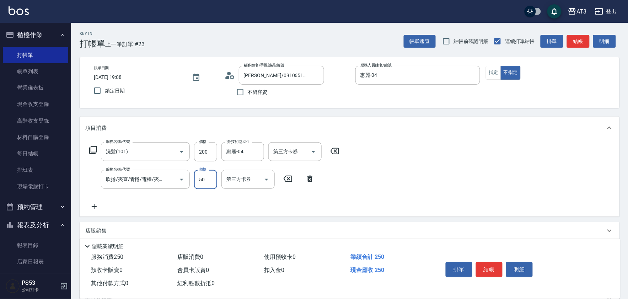
type input "500"
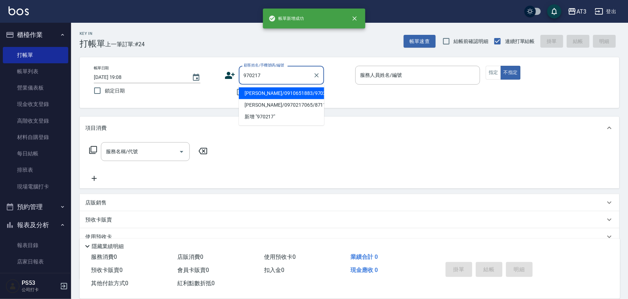
type input "[PERSON_NAME]/0910651883/970217"
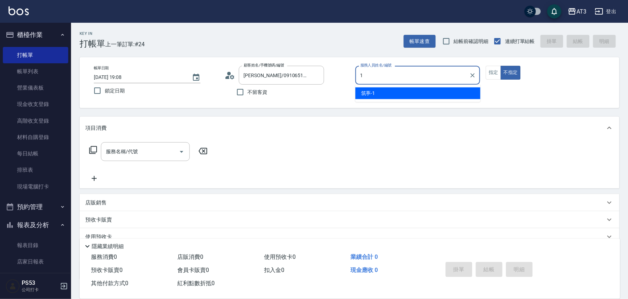
type input "筑葶-1"
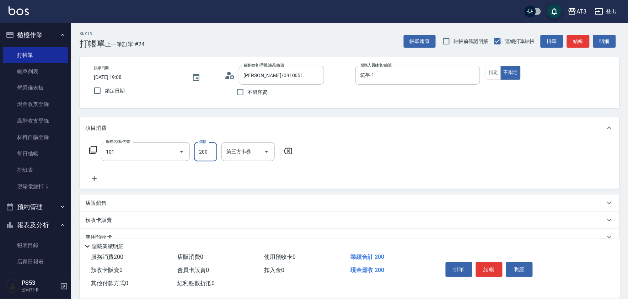
type input "洗髮(101)"
type input "筑葶-1"
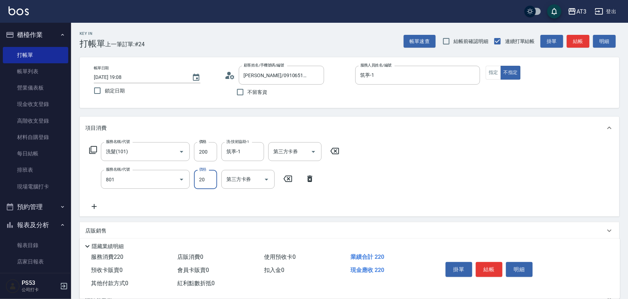
type input "潤絲(801)"
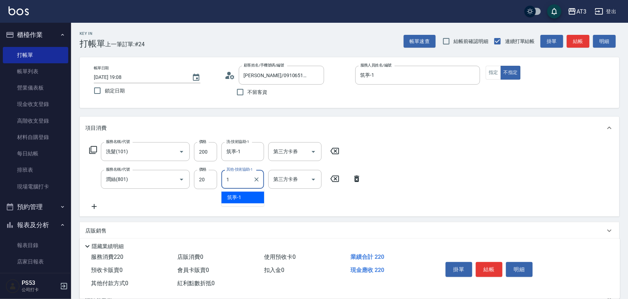
type input "筑葶-1"
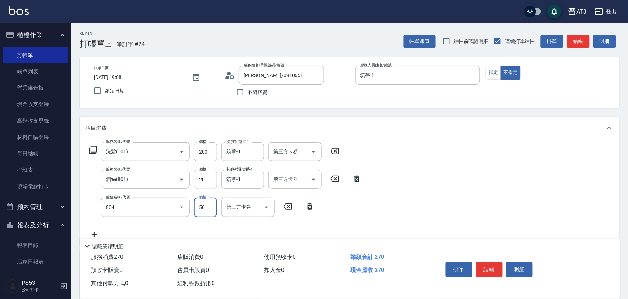
type input "吹捲/夾直/青捲/電棒/夾玉米鬚(804)"
click at [208, 204] on input "50" at bounding box center [205, 207] width 23 height 19
type input "500"
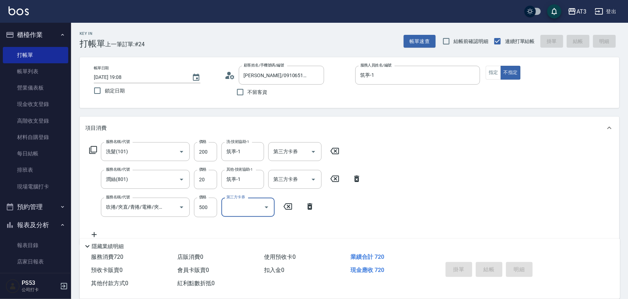
type input "2025/08/16 19:09"
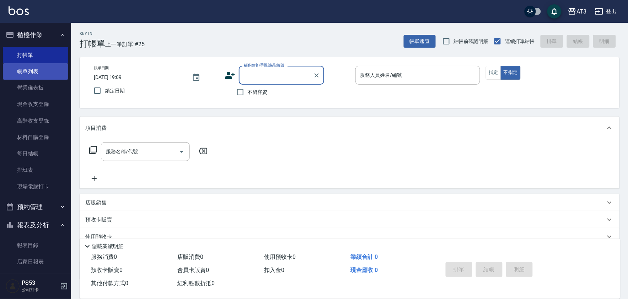
click at [39, 69] on link "帳單列表" at bounding box center [35, 71] width 65 height 16
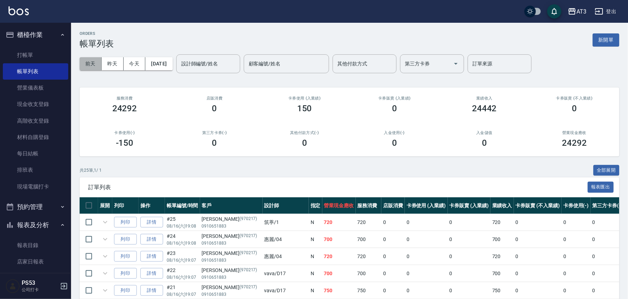
click at [96, 59] on button "前天" at bounding box center [91, 63] width 22 height 13
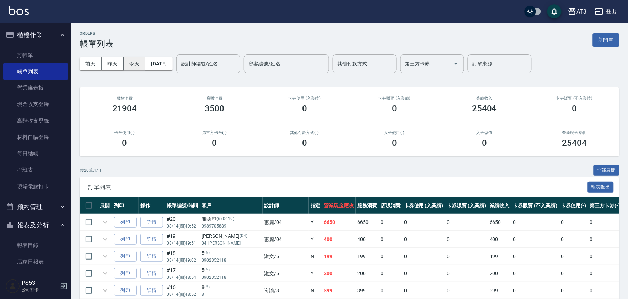
click at [137, 65] on button "今天" at bounding box center [135, 63] width 22 height 13
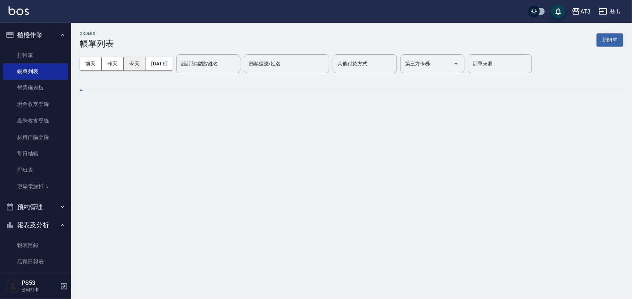
click at [134, 65] on button "今天" at bounding box center [135, 63] width 22 height 13
click at [211, 67] on input "設計師編號/姓名" at bounding box center [209, 64] width 58 height 12
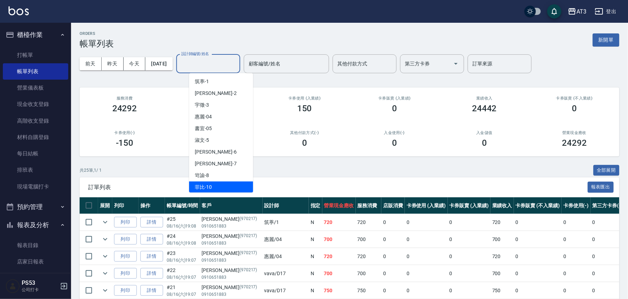
click at [222, 185] on div "菲比 -10" at bounding box center [221, 188] width 64 height 12
type input "菲比-10"
